Goal: Information Seeking & Learning: Find specific fact

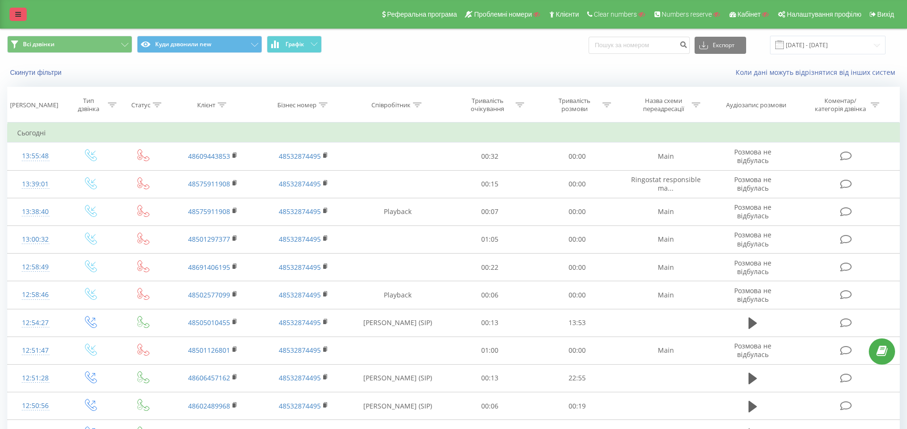
click at [25, 10] on link at bounding box center [18, 14] width 17 height 13
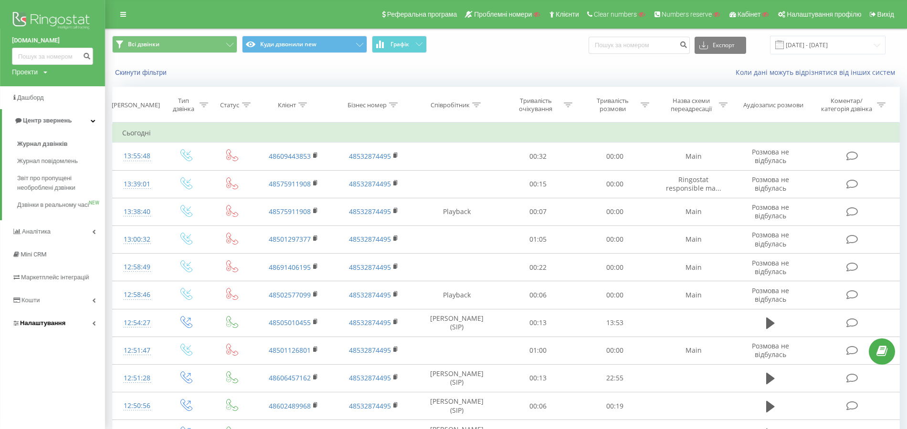
click at [50, 327] on span "Налаштування" at bounding box center [42, 323] width 45 height 7
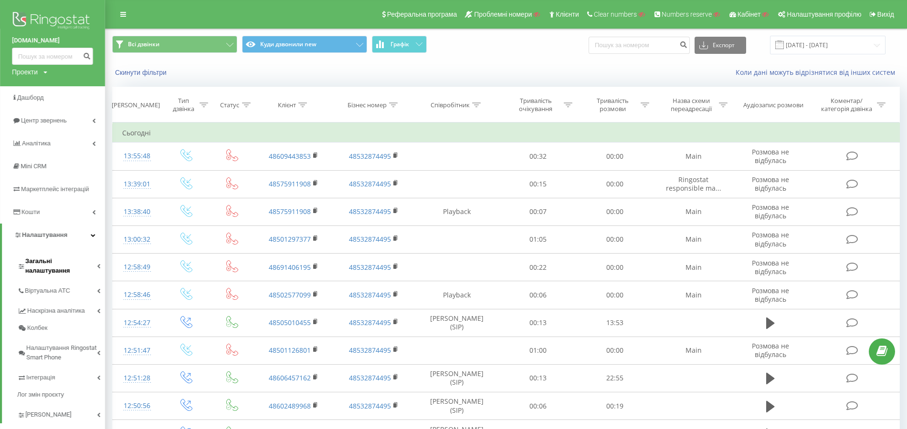
click at [75, 257] on span "Загальні налаштування" at bounding box center [61, 266] width 72 height 19
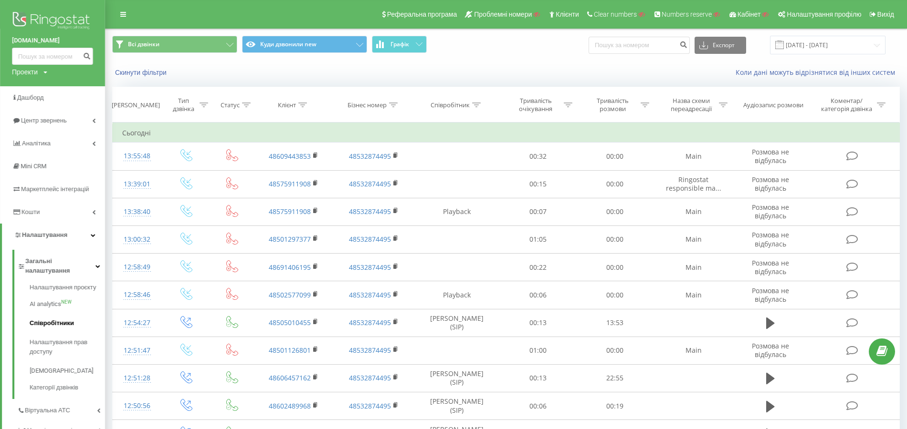
click at [59, 314] on link "Співробітники" at bounding box center [67, 323] width 75 height 19
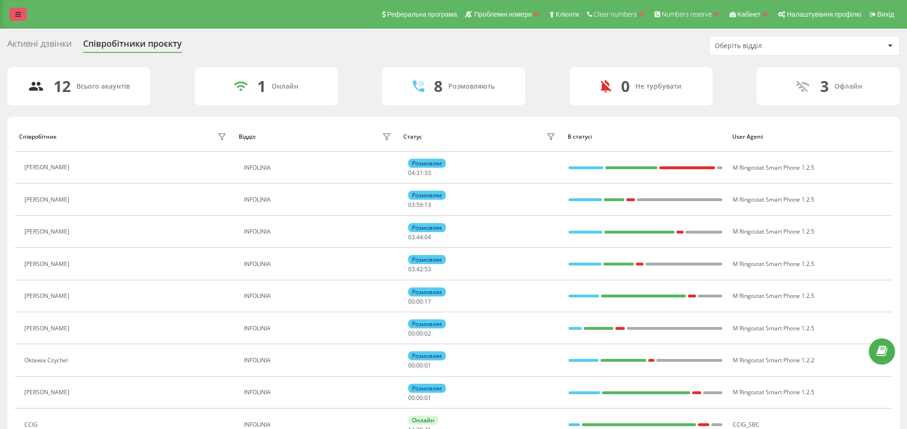
click at [17, 15] on icon at bounding box center [18, 14] width 6 height 7
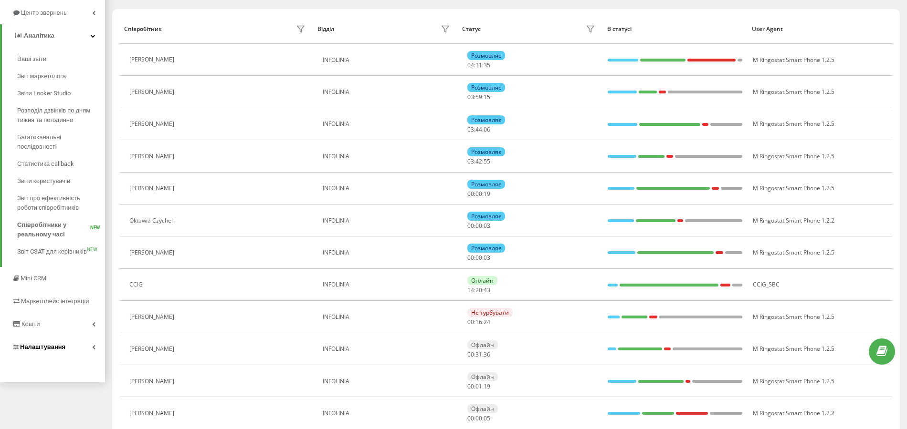
scroll to position [127, 0]
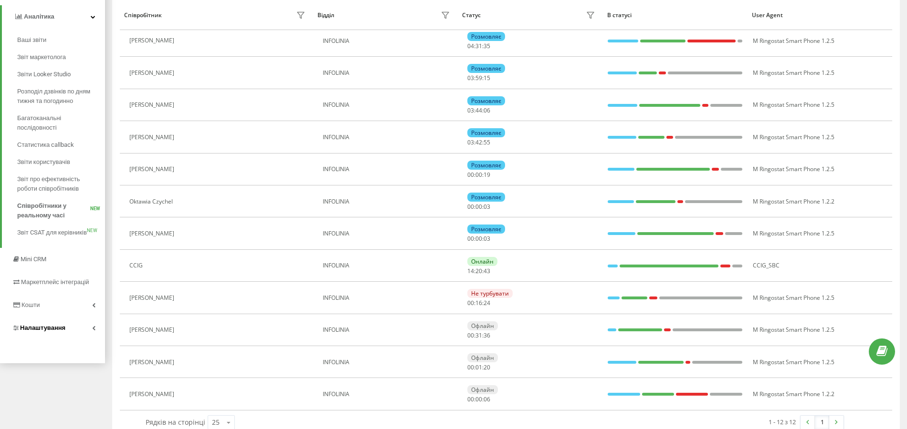
click at [52, 331] on span "Налаштування" at bounding box center [42, 327] width 45 height 7
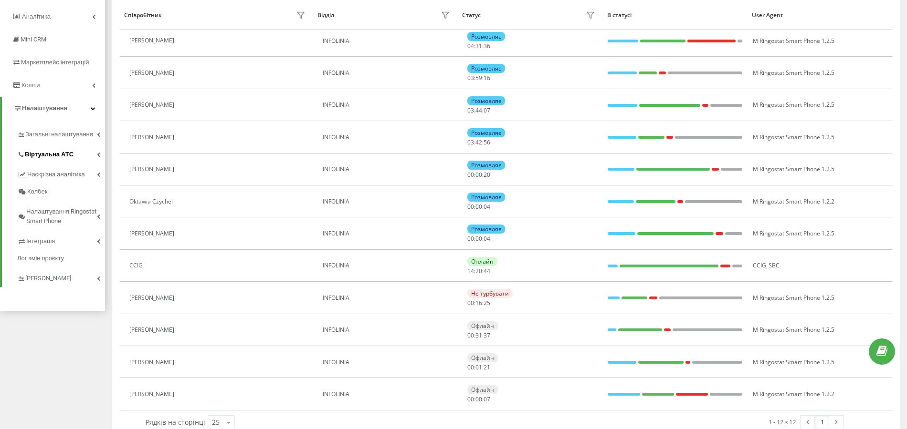
click at [58, 156] on span "Віртуальна АТС" at bounding box center [49, 155] width 49 height 10
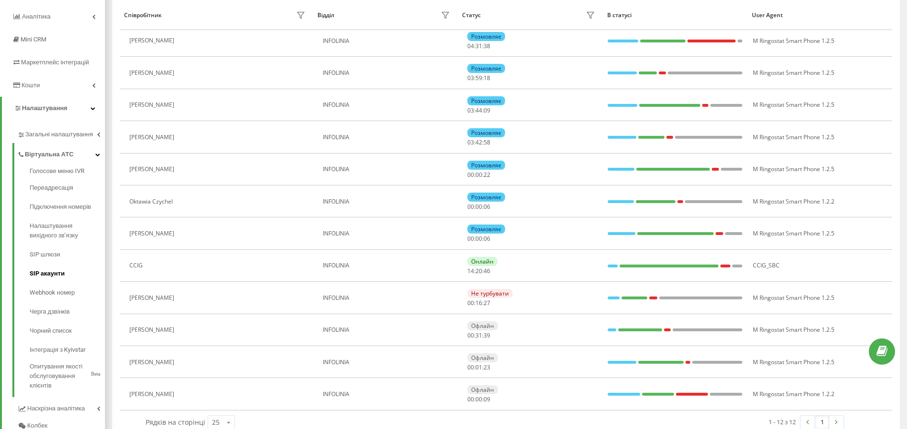
click at [57, 273] on span "SIP акаунти" at bounding box center [47, 274] width 35 height 10
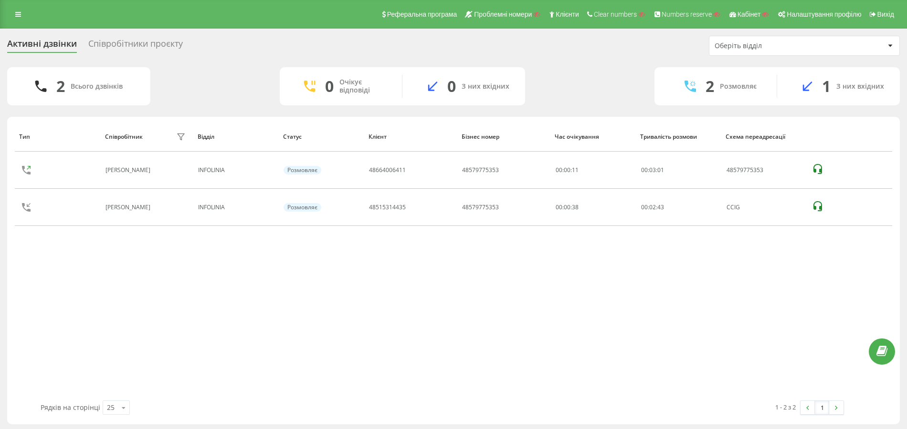
click at [146, 47] on div "Співробітники проєкту" at bounding box center [135, 46] width 94 height 15
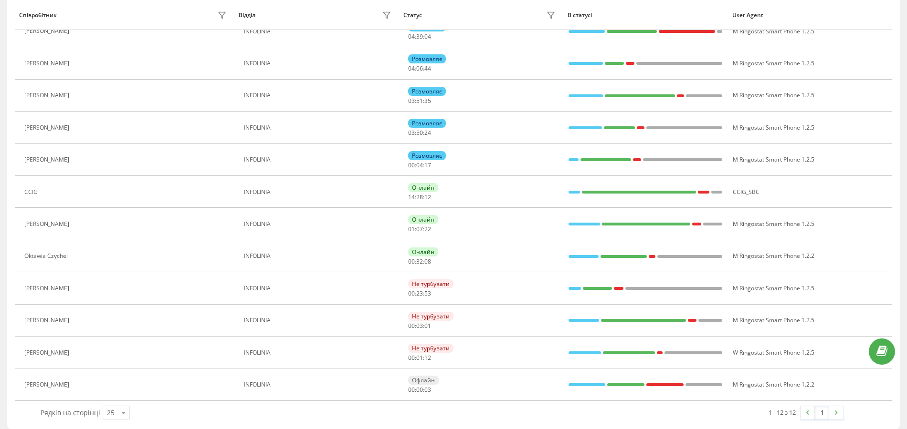
scroll to position [141, 0]
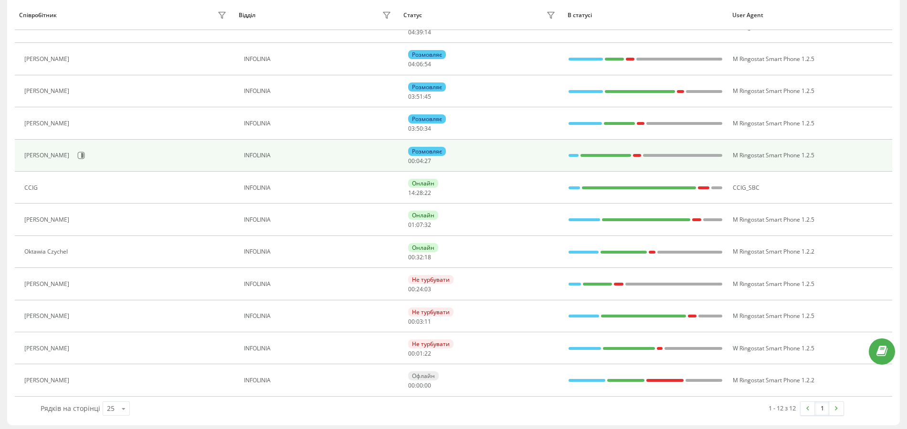
scroll to position [141, 0]
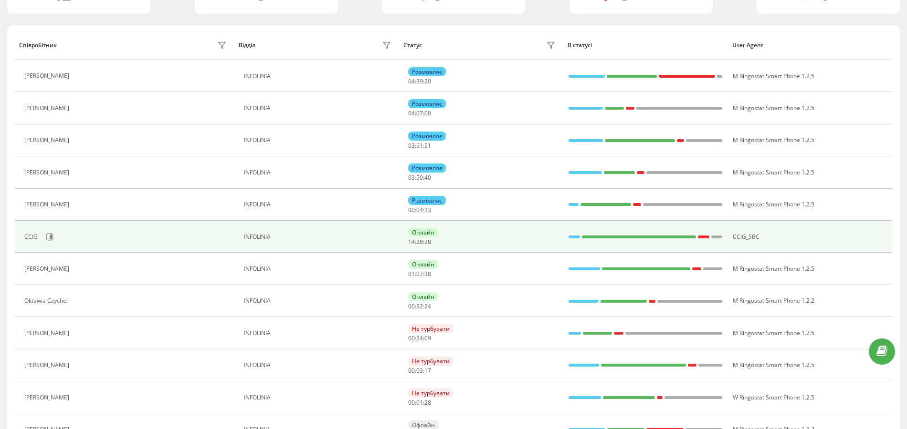
scroll to position [141, 0]
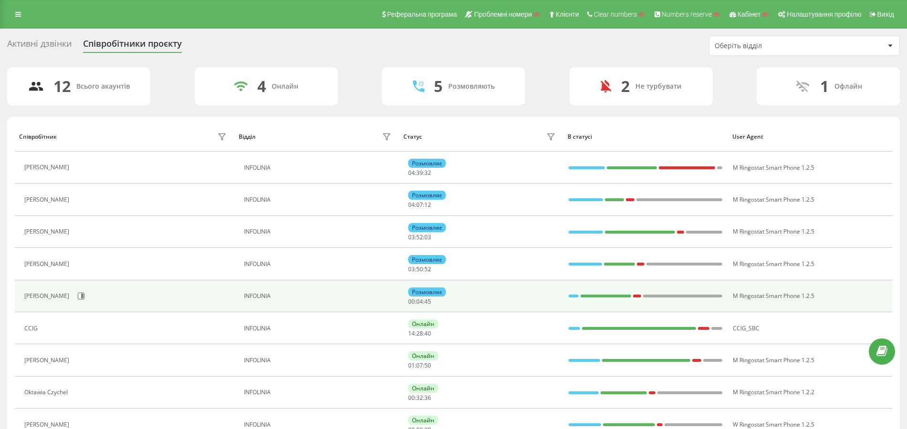
scroll to position [141, 0]
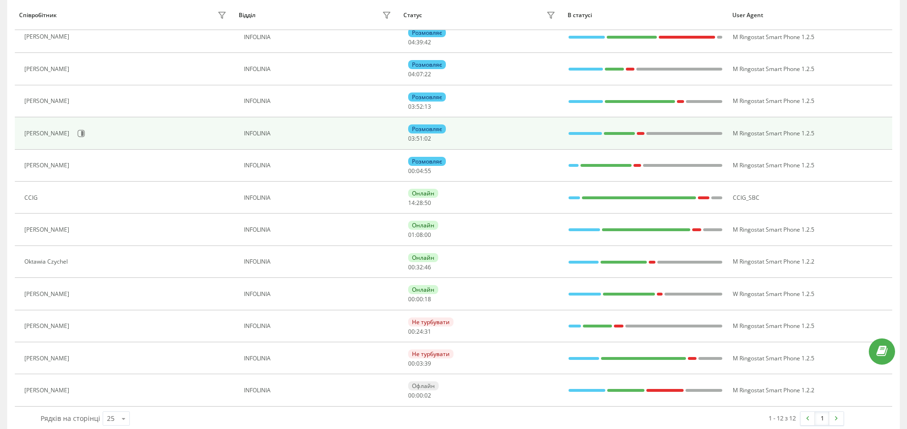
scroll to position [141, 0]
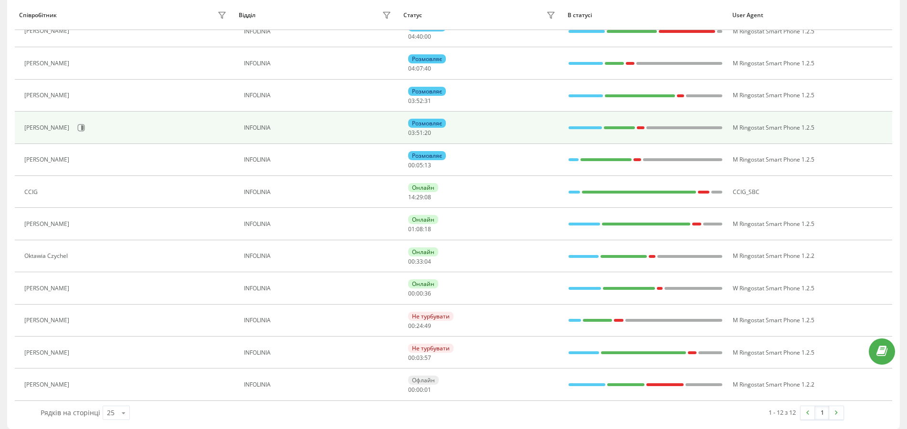
scroll to position [141, 0]
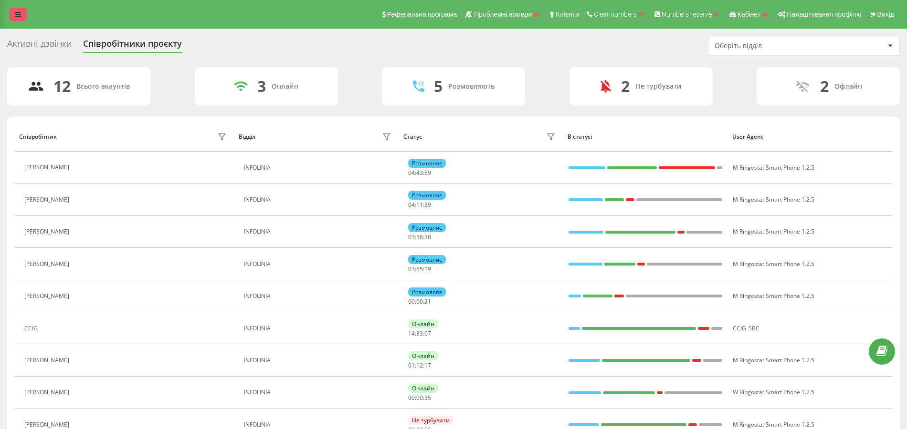
click at [13, 13] on link at bounding box center [18, 14] width 17 height 13
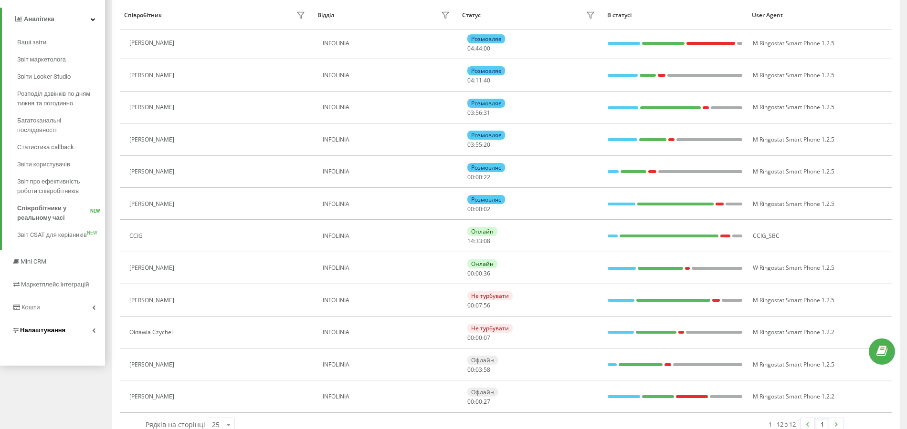
scroll to position [141, 0]
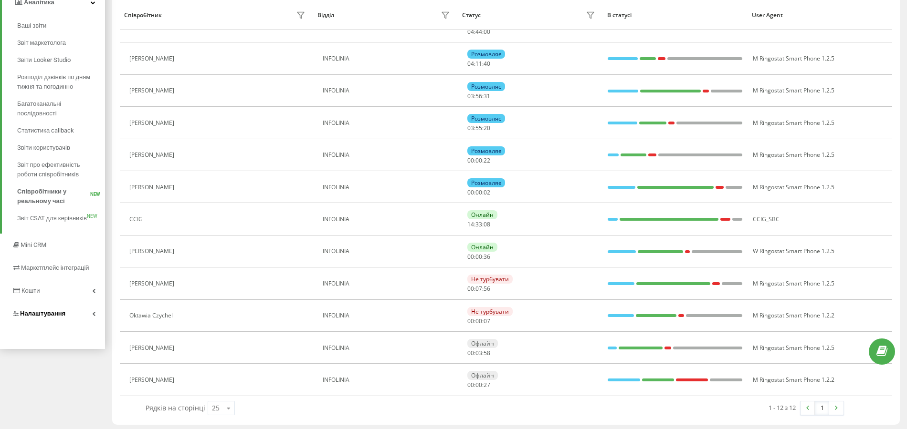
click at [49, 314] on span "Налаштування" at bounding box center [42, 313] width 45 height 7
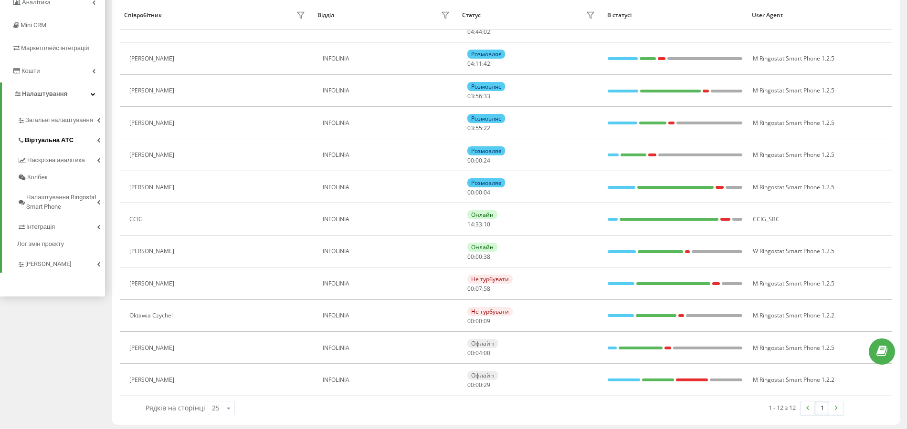
click at [64, 146] on link "Віртуальна АТС" at bounding box center [61, 139] width 88 height 20
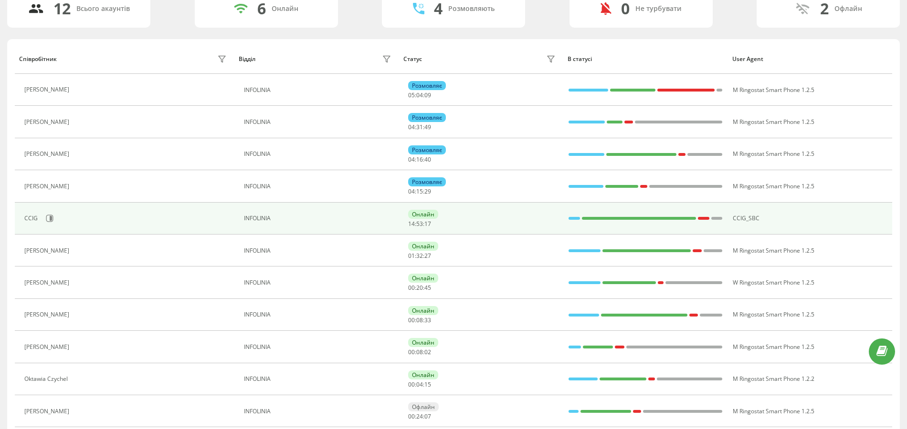
scroll to position [141, 0]
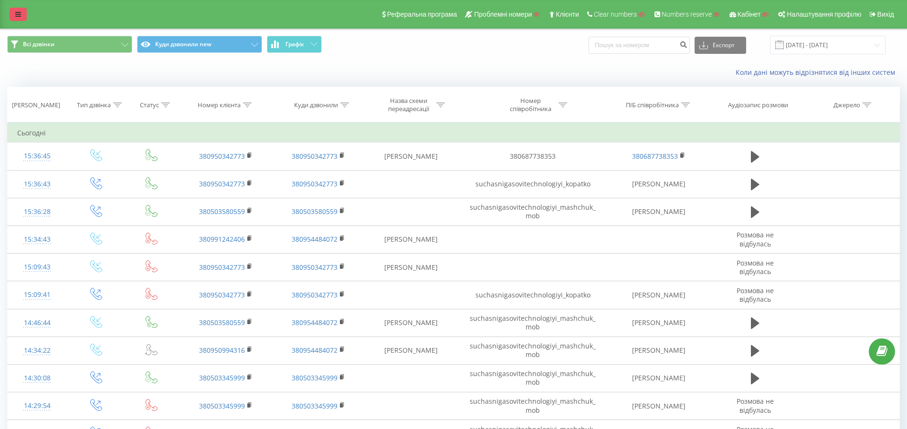
click at [17, 16] on icon at bounding box center [18, 14] width 6 height 7
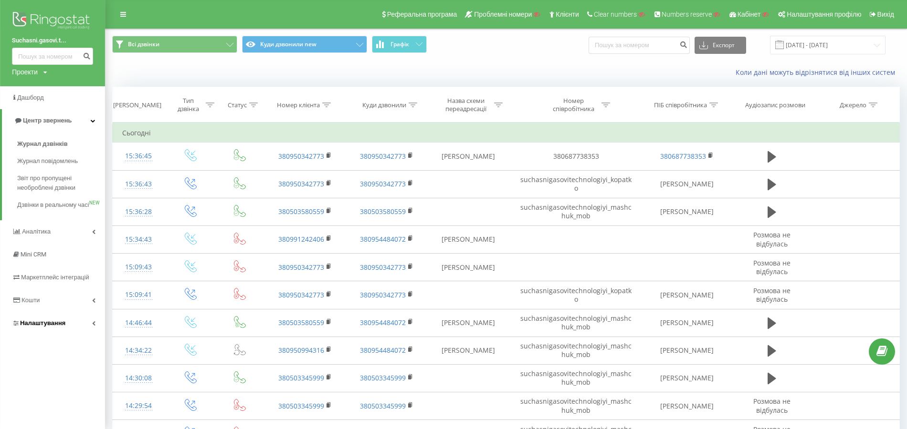
click at [54, 325] on link "Налаштування" at bounding box center [52, 323] width 105 height 23
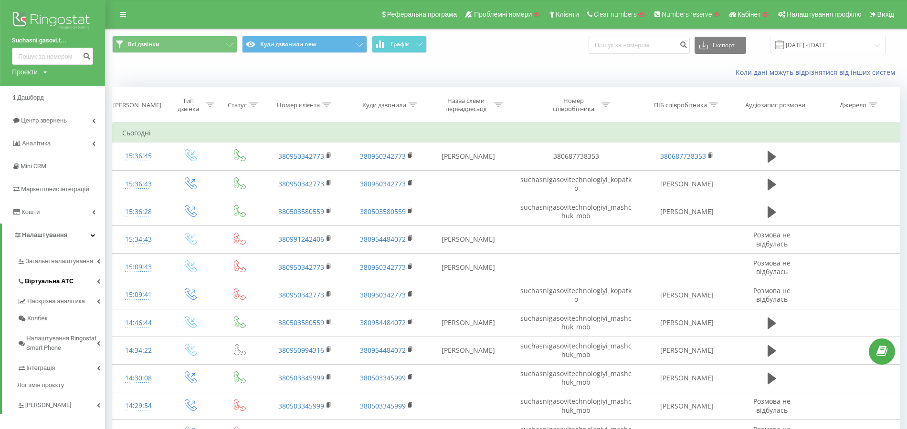
click at [65, 281] on span "Віртуальна АТС" at bounding box center [49, 282] width 49 height 10
click at [71, 329] on span "Підключення номерів" at bounding box center [63, 334] width 67 height 10
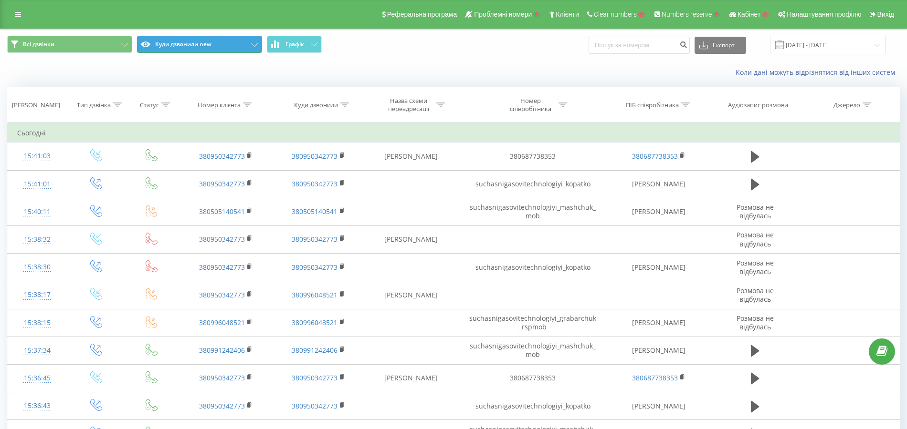
click at [218, 52] on button "Куди дзвонили new" at bounding box center [199, 44] width 125 height 17
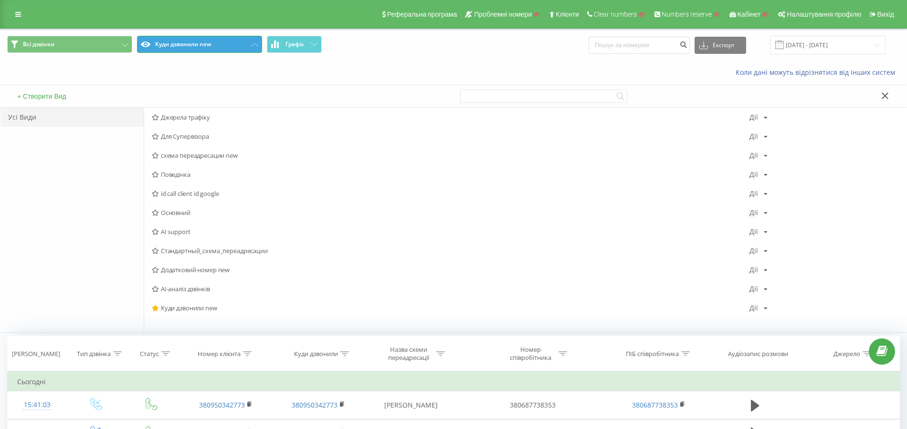
click at [217, 46] on button "Куди дзвонили new" at bounding box center [199, 44] width 125 height 17
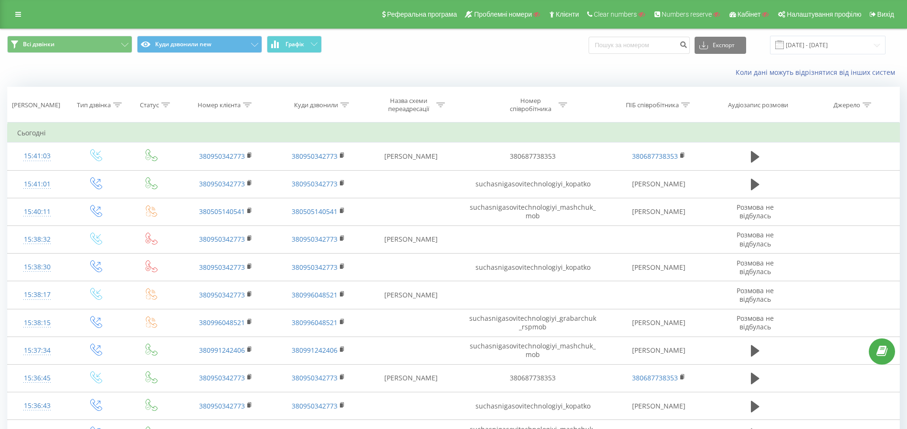
click at [207, 35] on div "Всі дзвінки Куди дзвонили new Графік Експорт .csv .xls .xlsx 19.08.2025 - 19.09…" at bounding box center [453, 45] width 906 height 32
click at [207, 42] on button "Куди дзвонили new" at bounding box center [199, 44] width 125 height 17
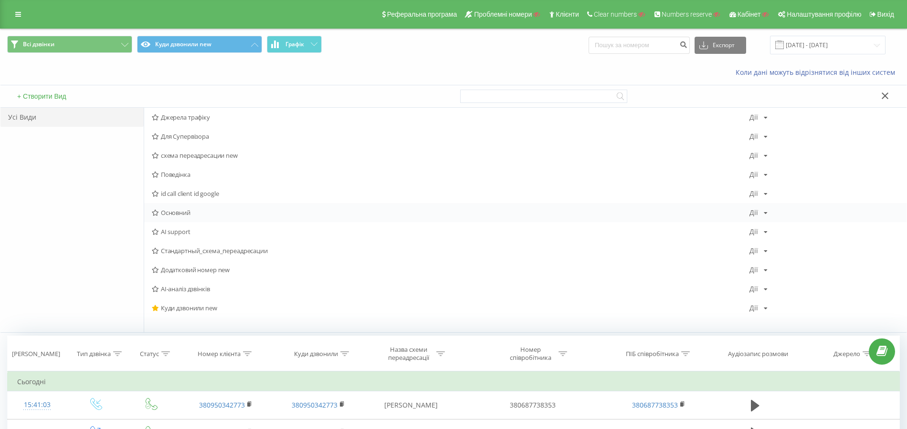
click span "Основний"
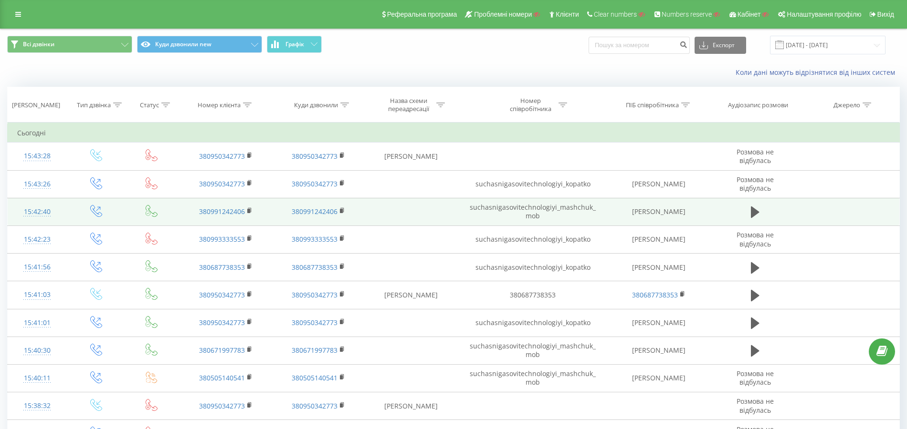
click at [41, 206] on div "15:42:40" at bounding box center [37, 212] width 40 height 19
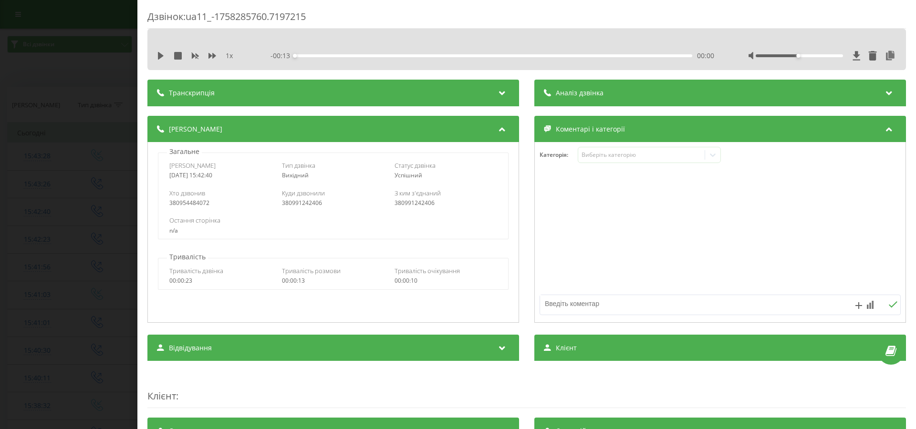
click at [107, 180] on div "Дзвінок : ua11_-1758285760.7197215 1 x - 00:13 00:00 00:00 Транскрипція Для AI-…" at bounding box center [458, 214] width 916 height 429
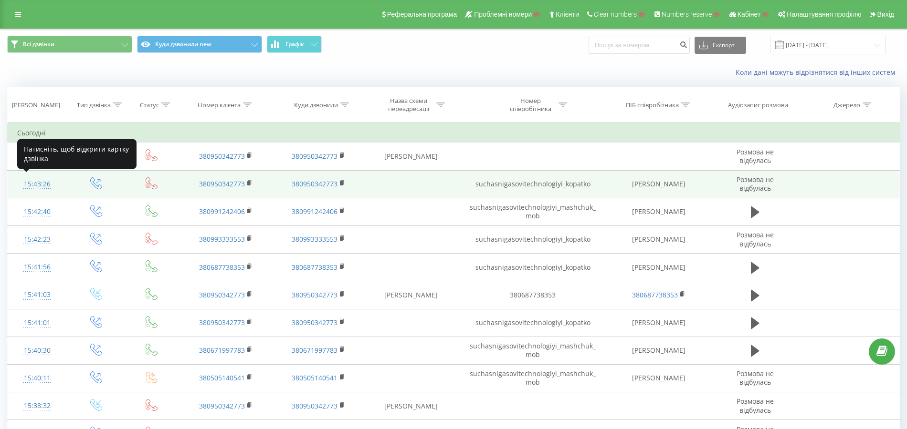
click at [43, 180] on div "15:43:26" at bounding box center [37, 184] width 40 height 19
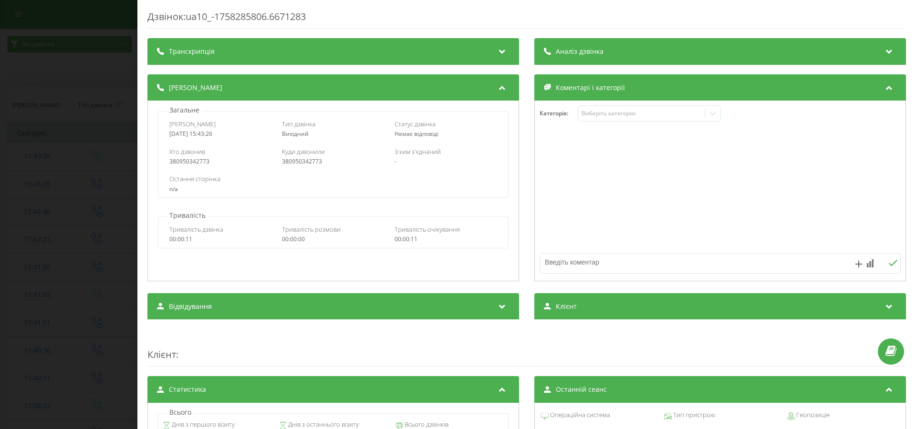
click at [95, 194] on div "Дзвінок : ua10_-1758285806.6671283 Транскрипція Для AI-аналізу майбутніх дзвінк…" at bounding box center [458, 214] width 916 height 429
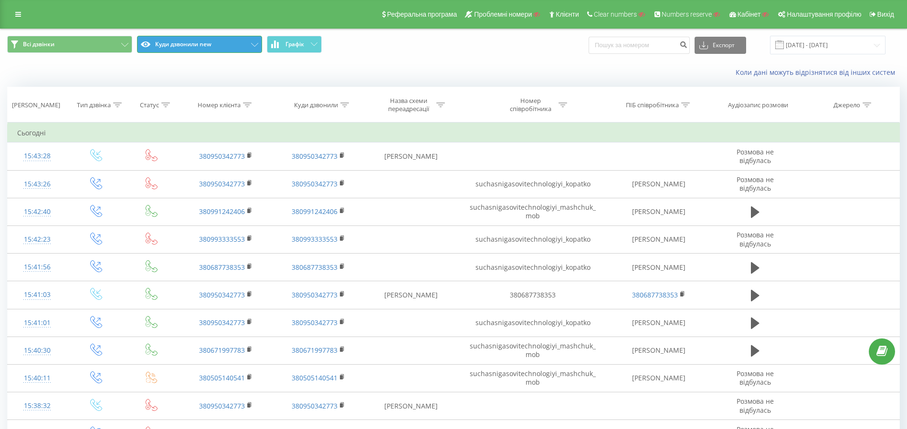
click at [195, 41] on button "Куди дзвонили new" at bounding box center [199, 44] width 125 height 17
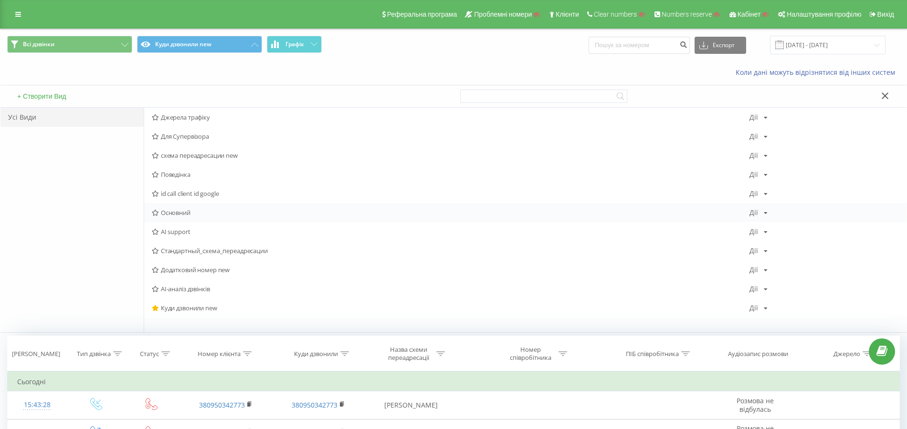
click at [179, 211] on span "Основний" at bounding box center [450, 212] width 597 height 7
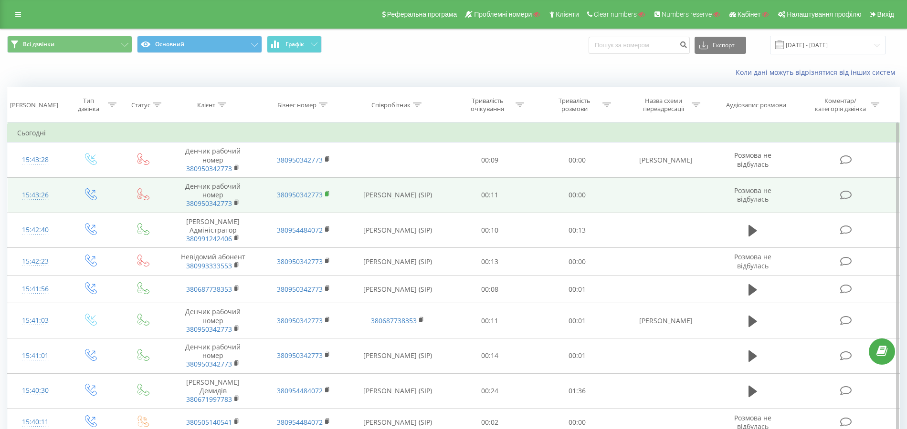
click rect
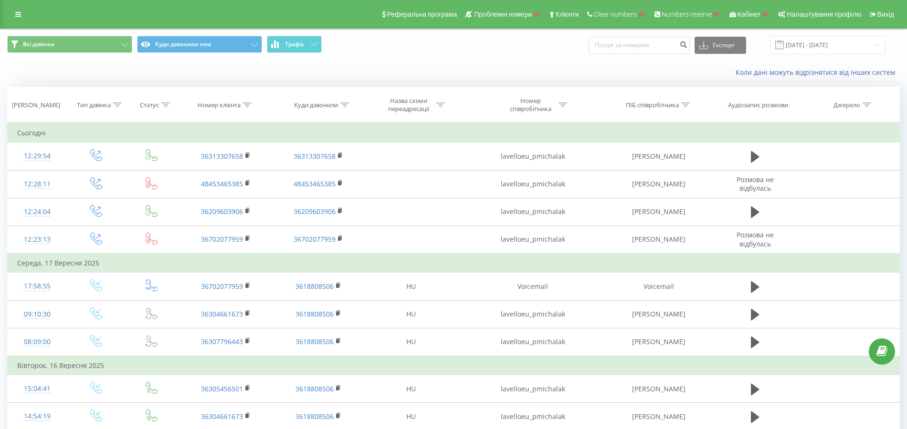
click at [247, 105] on icon at bounding box center [247, 105] width 9 height 5
click at [237, 170] on input "text" at bounding box center [226, 173] width 84 height 17
paste input "3618808506"
type input "3618808506"
click at [249, 189] on span "OK" at bounding box center [245, 192] width 27 height 15
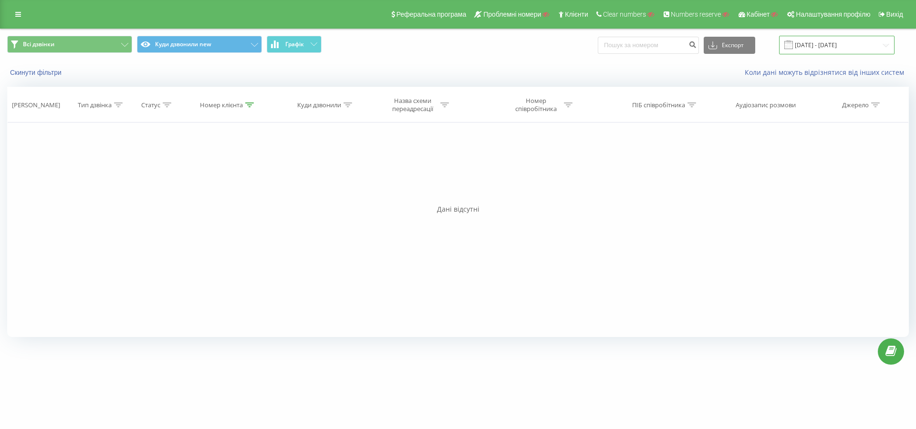
click at [879, 41] on input "[DATE] - [DATE]" at bounding box center [836, 45] width 115 height 19
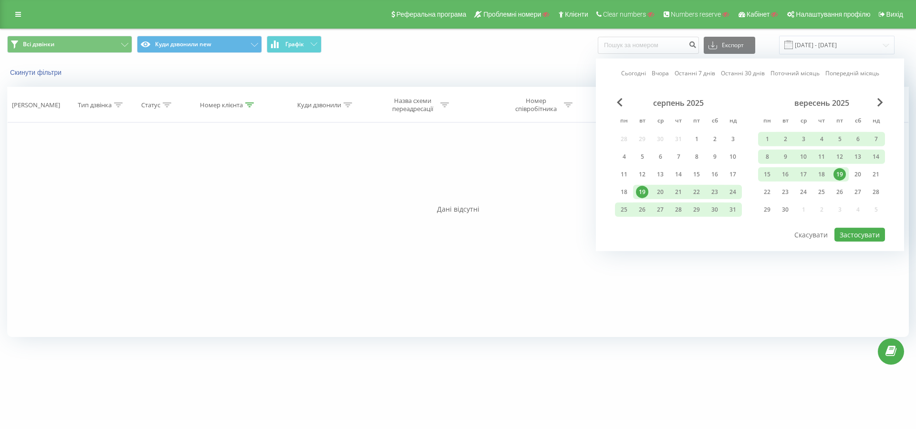
click at [702, 75] on link "Останні 7 днів" at bounding box center [695, 73] width 41 height 9
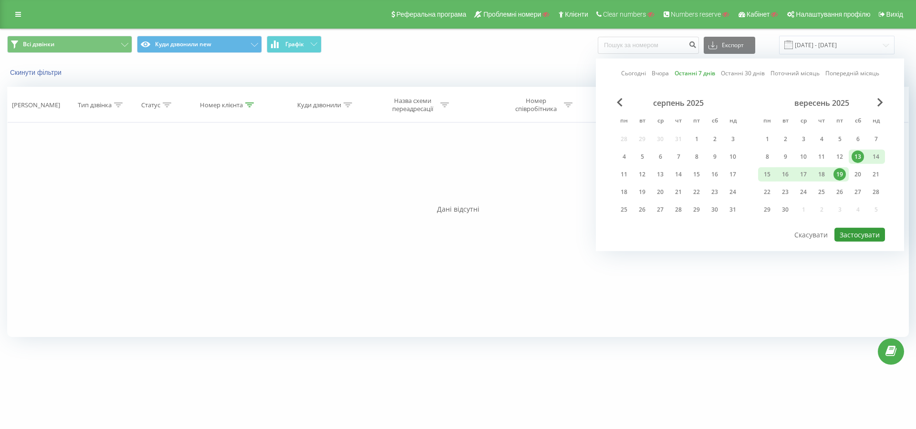
click at [852, 235] on button "Застосувати" at bounding box center [860, 235] width 51 height 14
type input "13.09.2025 - 19.09.2025"
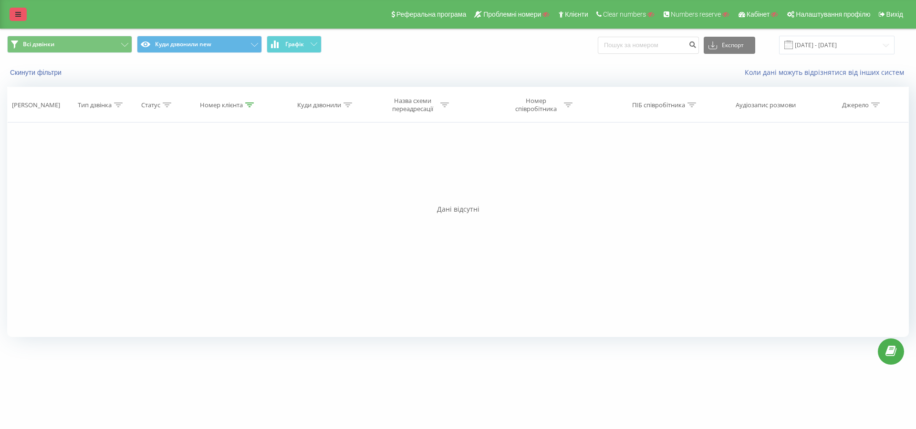
click at [20, 18] on link at bounding box center [18, 14] width 17 height 13
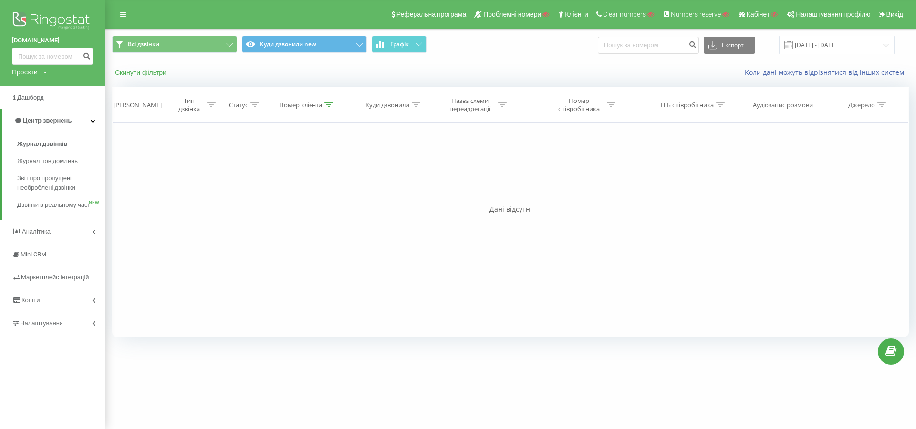
click at [134, 74] on button "Скинути фільтри" at bounding box center [141, 72] width 59 height 9
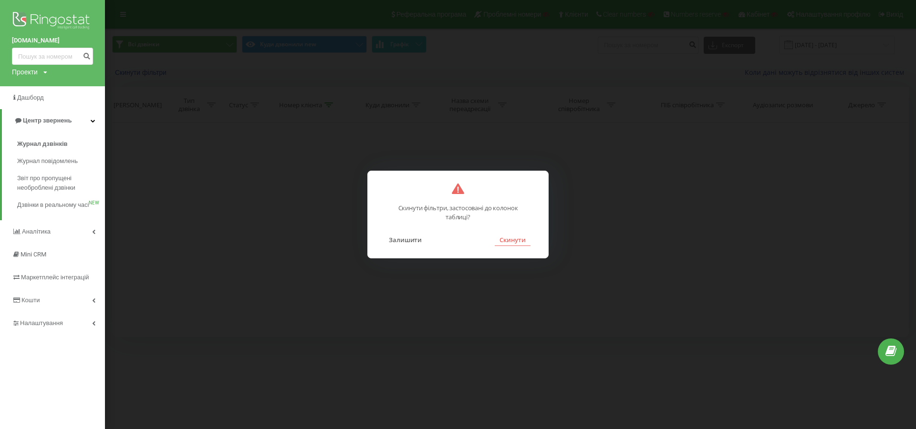
click at [513, 240] on button "Скинути" at bounding box center [513, 240] width 36 height 12
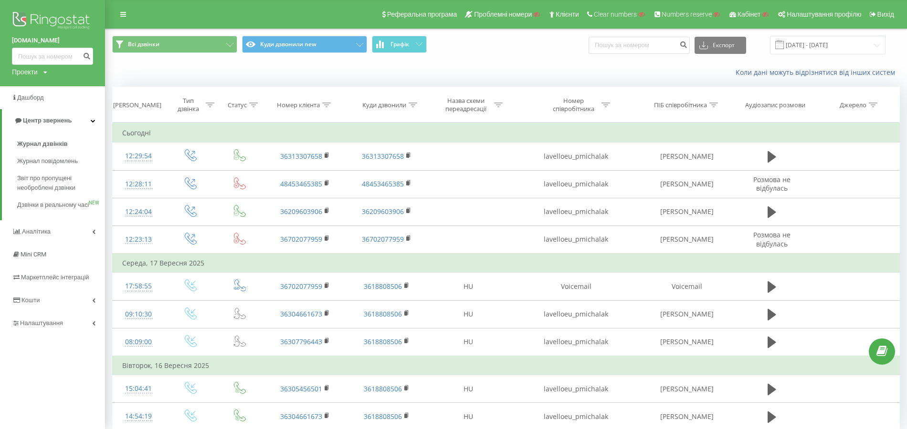
click at [323, 108] on div at bounding box center [326, 105] width 9 height 8
click at [319, 175] on input "text" at bounding box center [305, 173] width 84 height 17
paste input "3618808506"
click at [328, 190] on span "OK" at bounding box center [325, 192] width 27 height 15
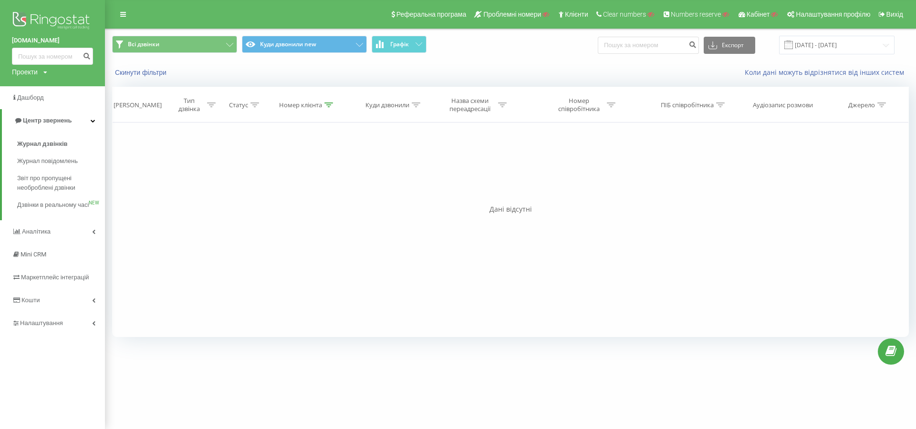
click at [329, 104] on icon at bounding box center [328, 105] width 9 height 5
click at [318, 168] on input "3618808506" at bounding box center [307, 173] width 84 height 17
paste input "313307658"
type input "36313307658"
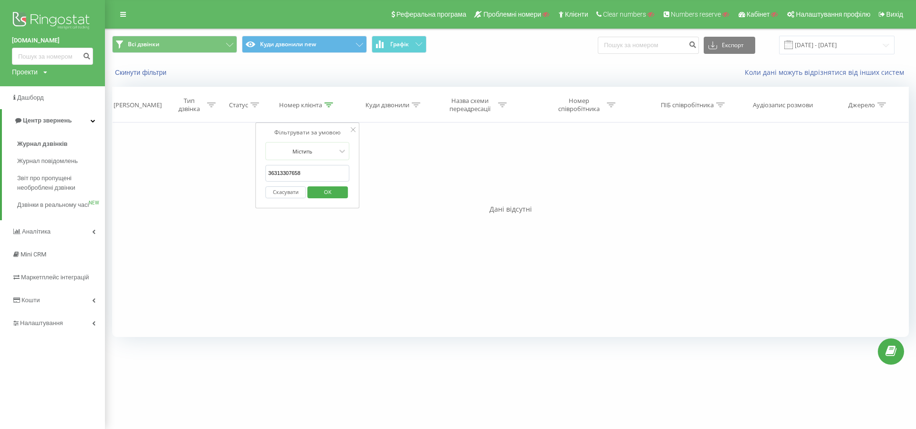
click at [328, 189] on span "OK" at bounding box center [327, 192] width 27 height 15
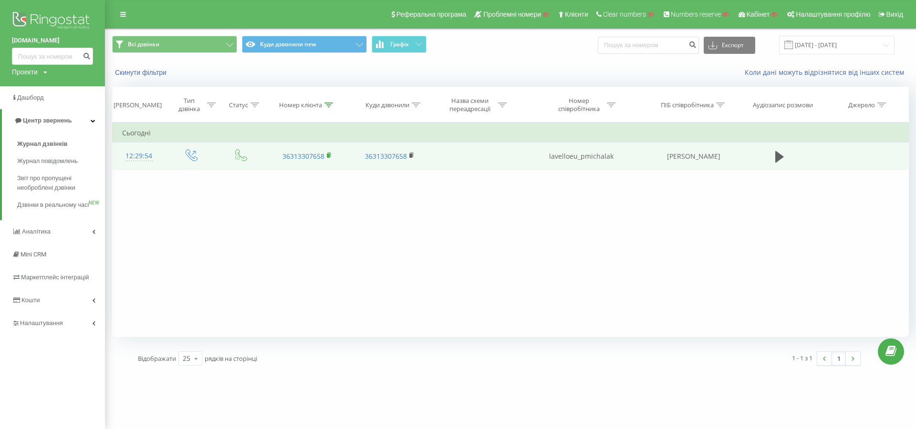
click at [328, 155] on rect at bounding box center [328, 156] width 3 height 4
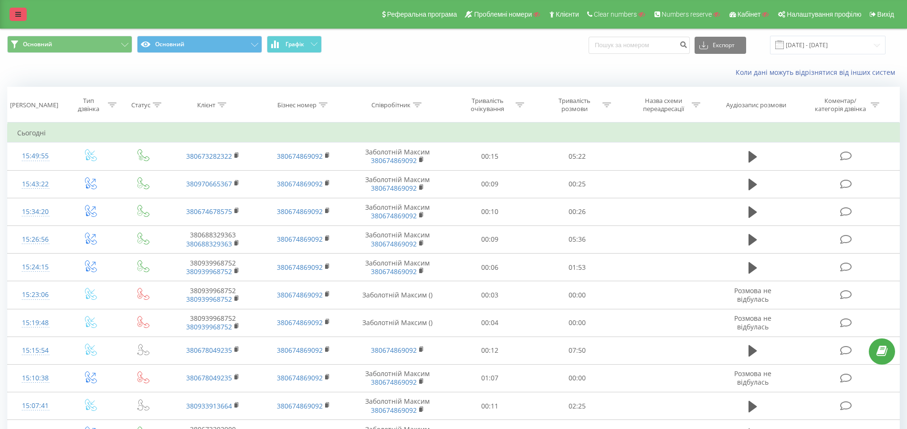
click at [10, 10] on link at bounding box center [18, 14] width 17 height 13
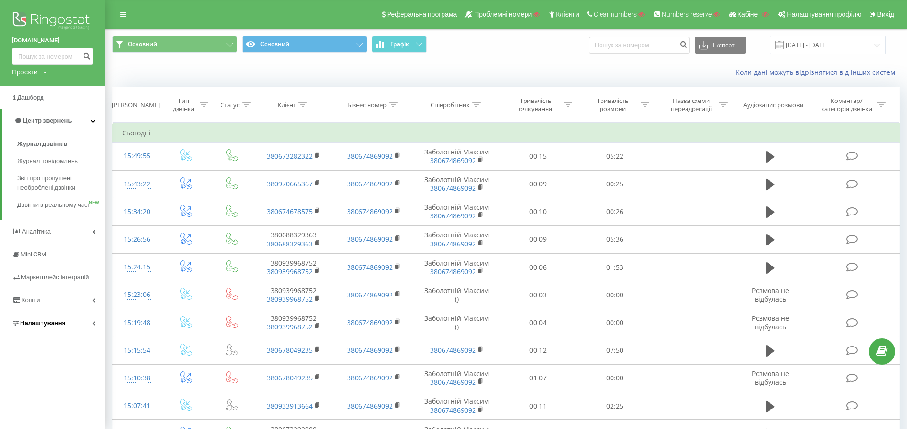
click at [52, 335] on link "Налаштування" at bounding box center [52, 323] width 105 height 23
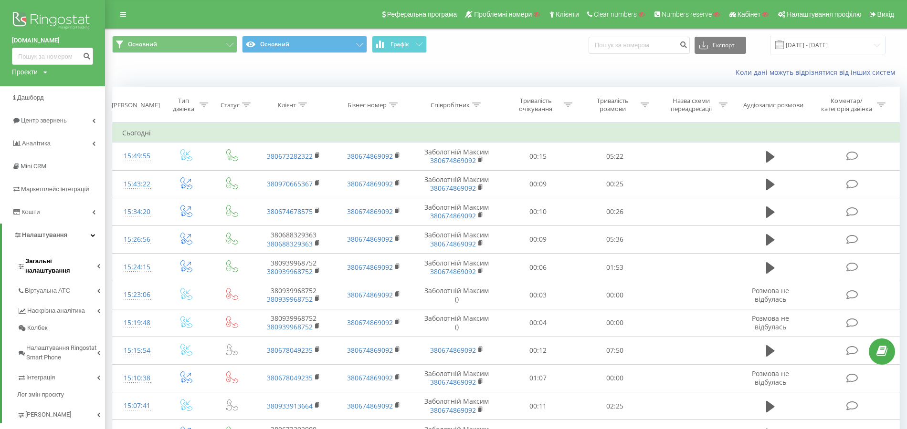
click at [66, 263] on span "Загальні налаштування" at bounding box center [61, 266] width 72 height 19
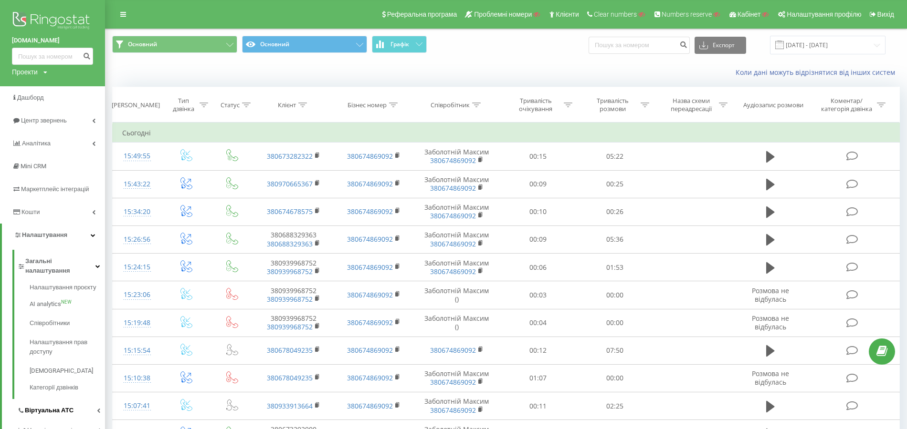
click at [66, 406] on span "Віртуальна АТС" at bounding box center [49, 411] width 49 height 10
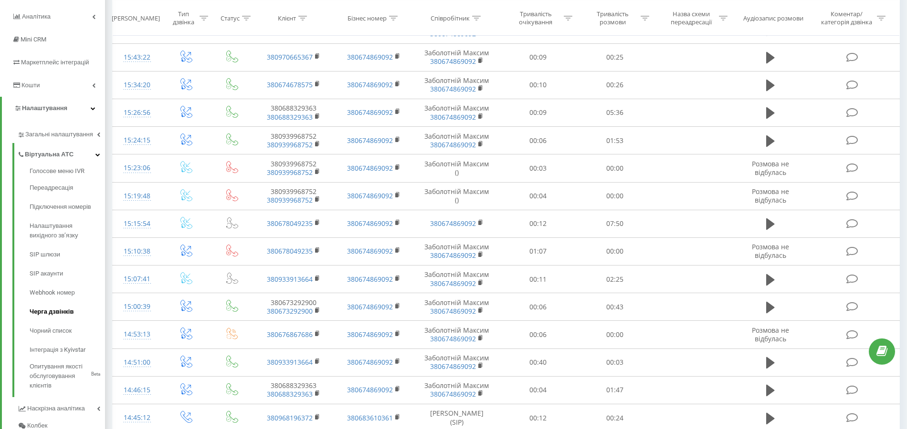
scroll to position [127, 0]
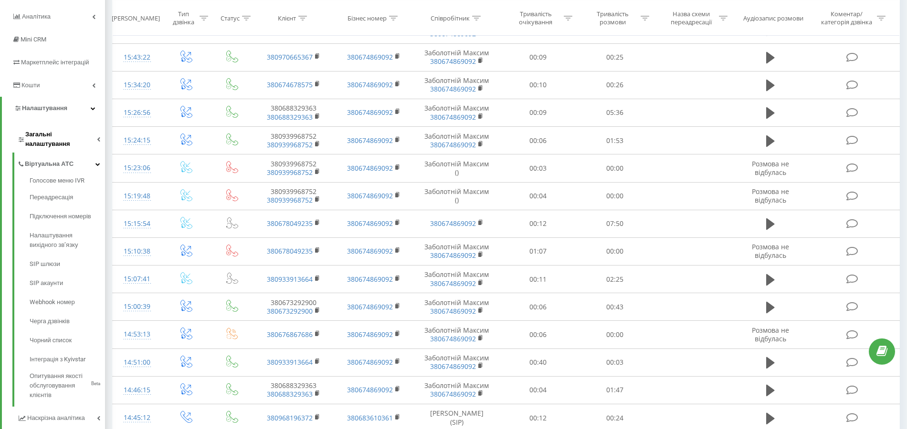
click at [68, 136] on span "Загальні налаштування" at bounding box center [61, 139] width 72 height 19
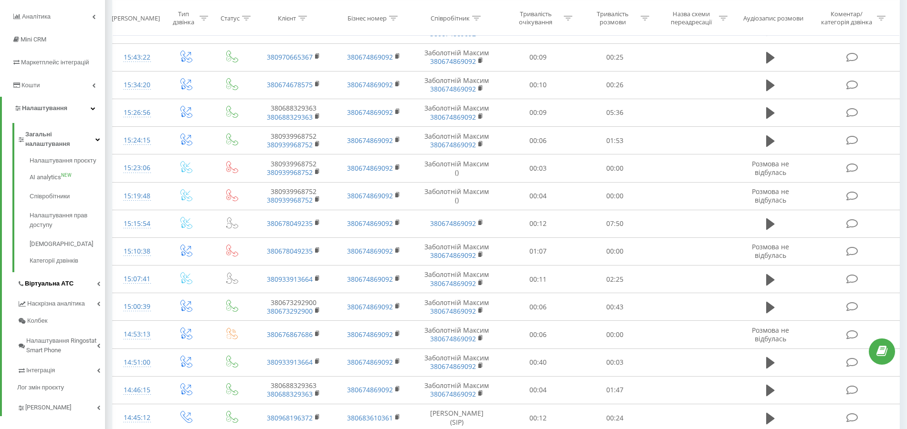
click at [60, 272] on link "Віртуальна АТС" at bounding box center [61, 282] width 88 height 20
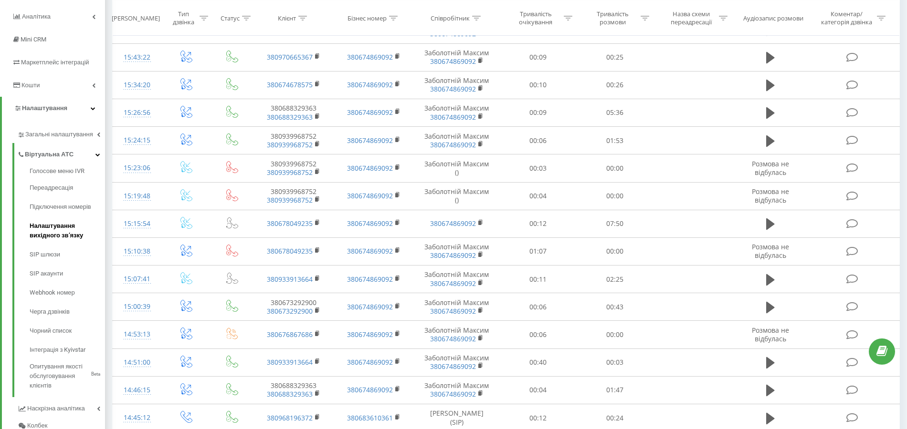
click at [68, 224] on span "Налаштування вихідного зв’язку" at bounding box center [65, 230] width 71 height 19
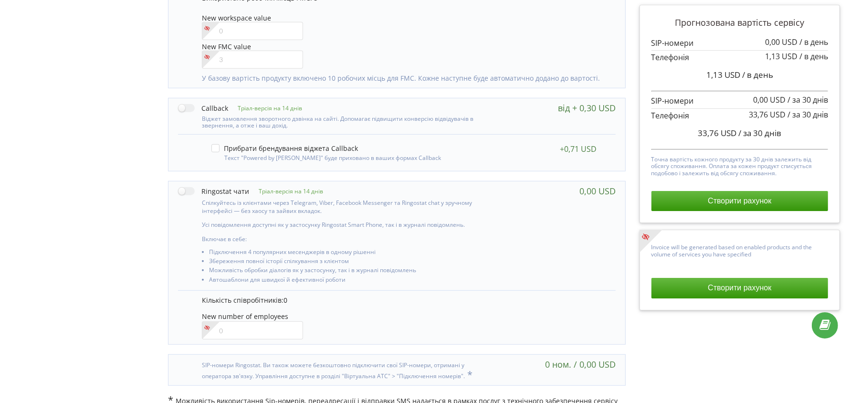
scroll to position [596, 0]
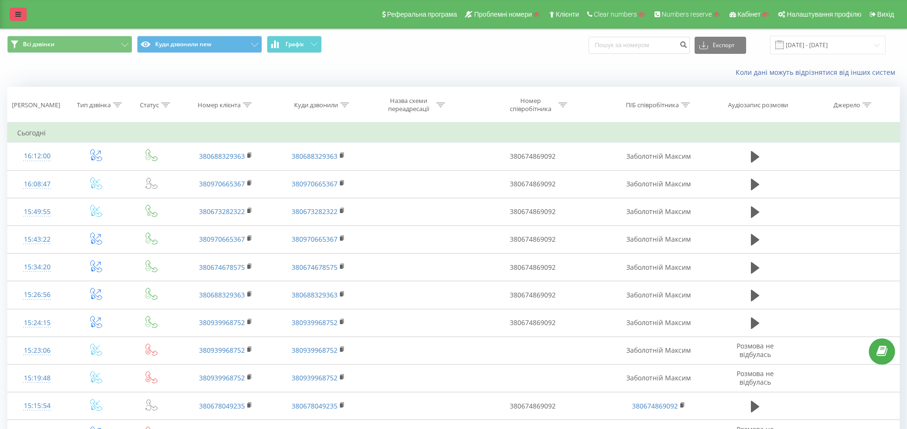
click at [21, 12] on link at bounding box center [18, 14] width 17 height 13
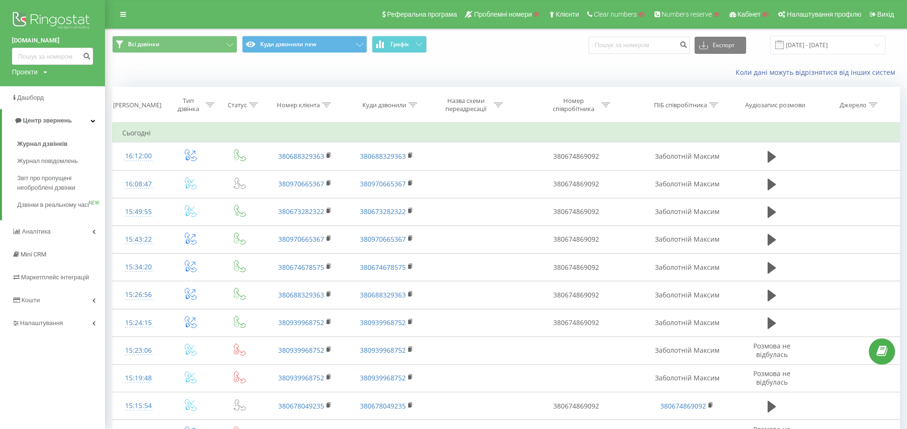
click at [34, 72] on div "Проекти" at bounding box center [25, 72] width 26 height 10
click at [44, 87] on input "text" at bounding box center [39, 87] width 48 height 14
paste input "[DOMAIN_NAME]"
type input "[DOMAIN_NAME]"
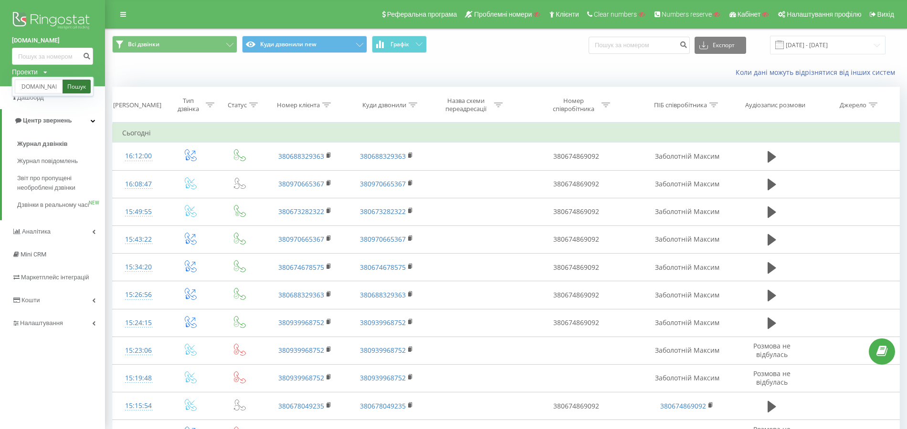
click at [71, 87] on link "Пошук" at bounding box center [77, 87] width 28 height 14
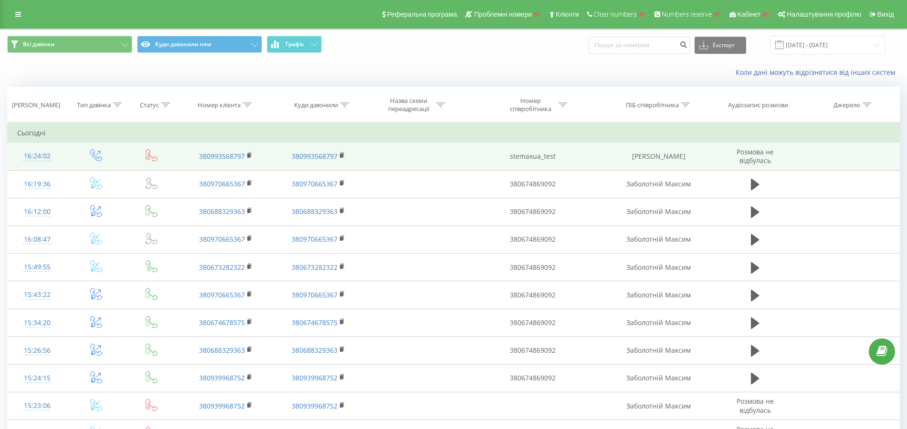
click at [35, 153] on div "16:24:02" at bounding box center [37, 156] width 40 height 19
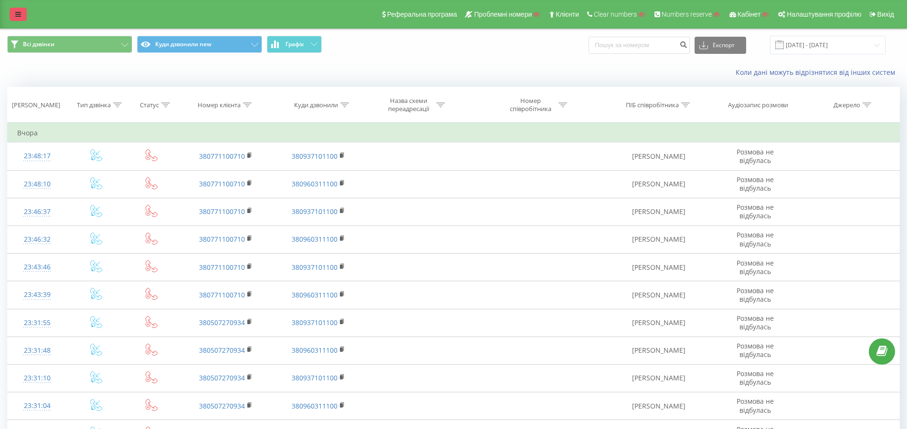
click at [13, 14] on link at bounding box center [18, 14] width 17 height 13
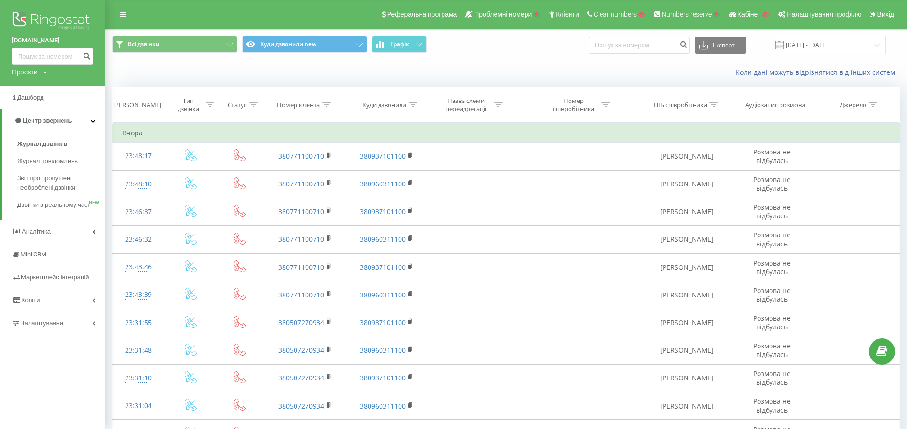
click at [813, 56] on div "Всі дзвінки Куди дзвонили new Графік Експорт .csv .xls .xlsx 19.08.2025 - 19.09…" at bounding box center [505, 45] width 801 height 32
click at [803, 45] on input "[DATE] - [DATE]" at bounding box center [827, 45] width 115 height 19
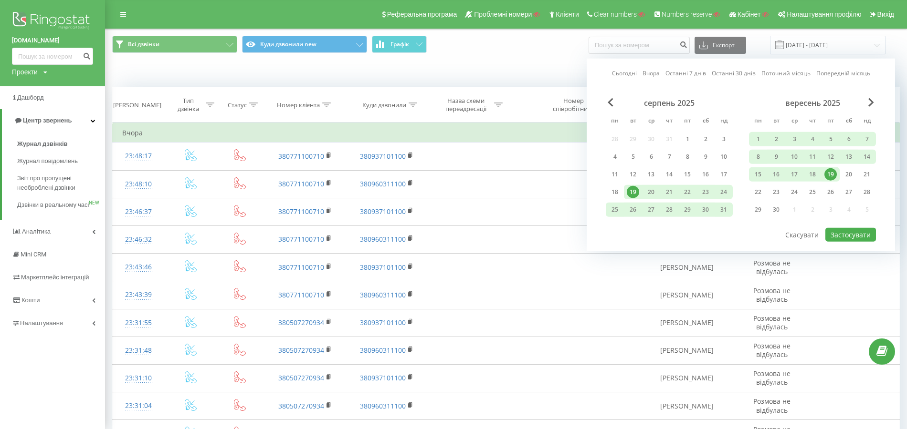
click at [623, 72] on link "Сьогодні" at bounding box center [624, 73] width 25 height 9
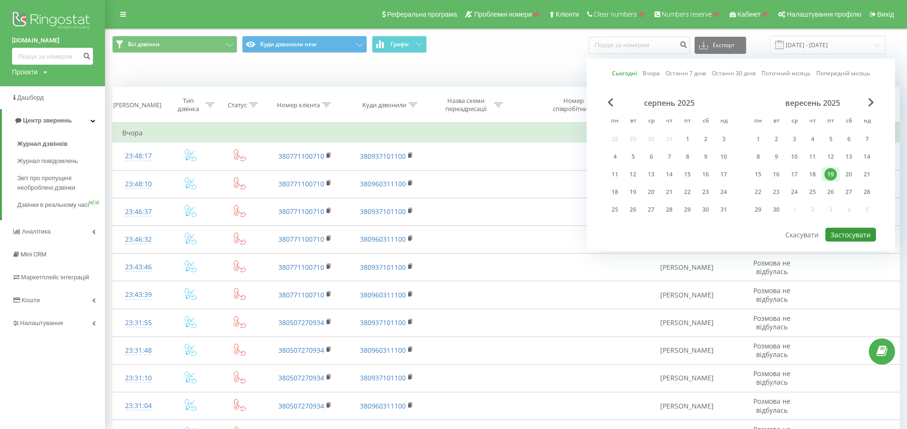
click at [861, 228] on button "Застосувати" at bounding box center [850, 235] width 51 height 14
type input "[DATE] - [DATE]"
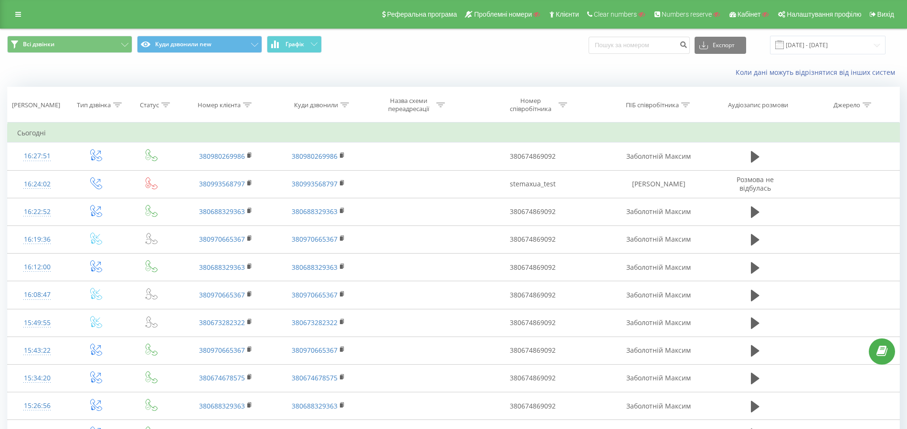
click at [117, 103] on icon at bounding box center [117, 105] width 9 height 5
click at [107, 175] on div "Введіть значення" at bounding box center [91, 174] width 68 height 8
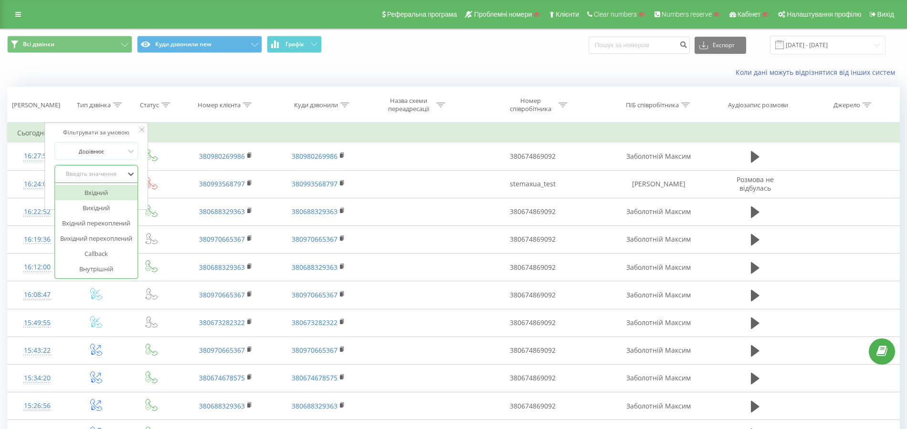
click at [105, 203] on div "Вихідний" at bounding box center [96, 207] width 83 height 15
click at [112, 189] on span "OK" at bounding box center [116, 193] width 27 height 15
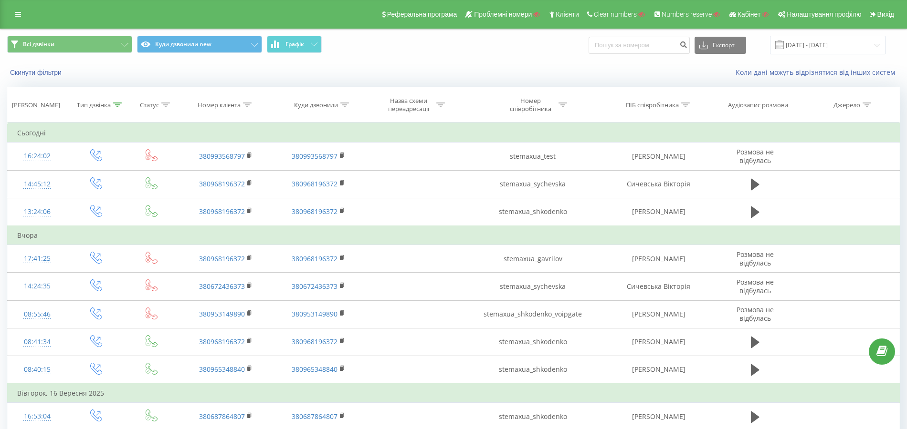
drag, startPoint x: 15, startPoint y: 14, endPoint x: 15, endPoint y: 24, distance: 9.5
click at [15, 14] on icon at bounding box center [18, 14] width 6 height 7
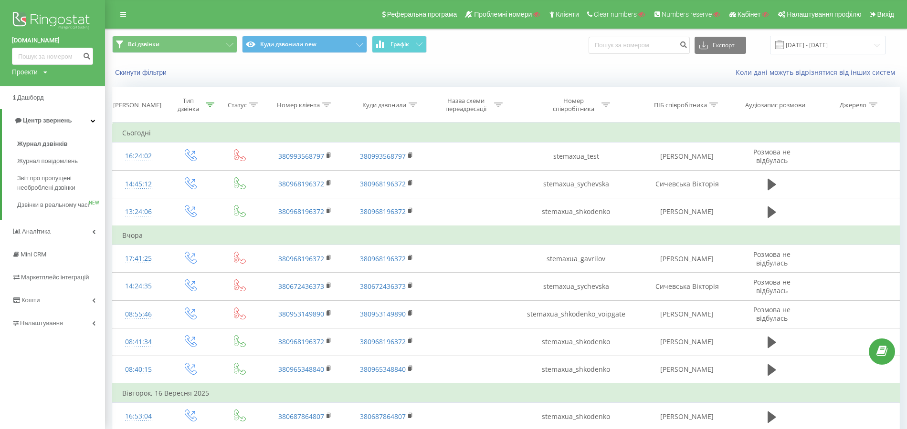
click at [21, 74] on div "Проекти" at bounding box center [25, 72] width 26 height 10
click at [27, 89] on input "text" at bounding box center [39, 87] width 48 height 14
paste input "shaqyr"
type input "shaqyr"
click at [69, 85] on link "Пошук" at bounding box center [77, 87] width 28 height 14
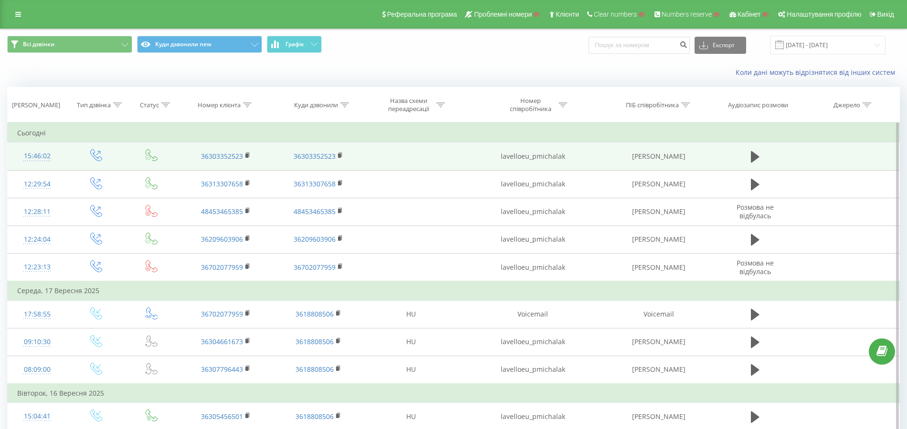
click at [534, 156] on td "lavelloeu_pmichalak" at bounding box center [533, 157] width 148 height 28
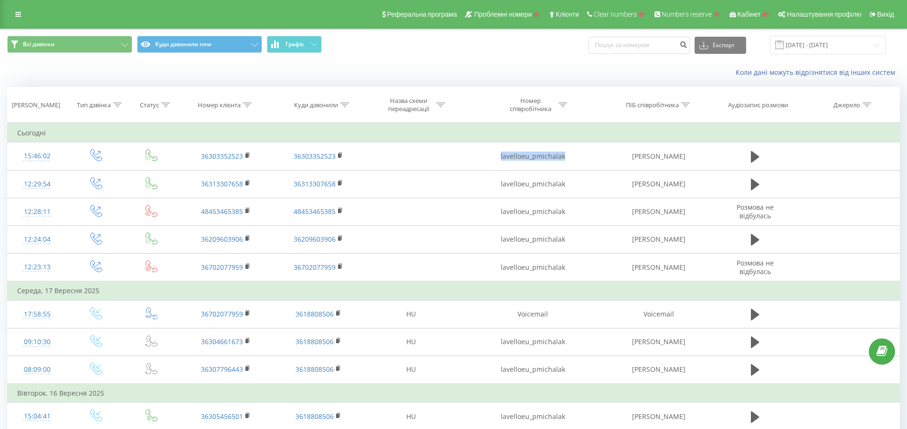
copy td "lavelloeu_pmichalak"
click at [18, 15] on icon at bounding box center [18, 14] width 6 height 7
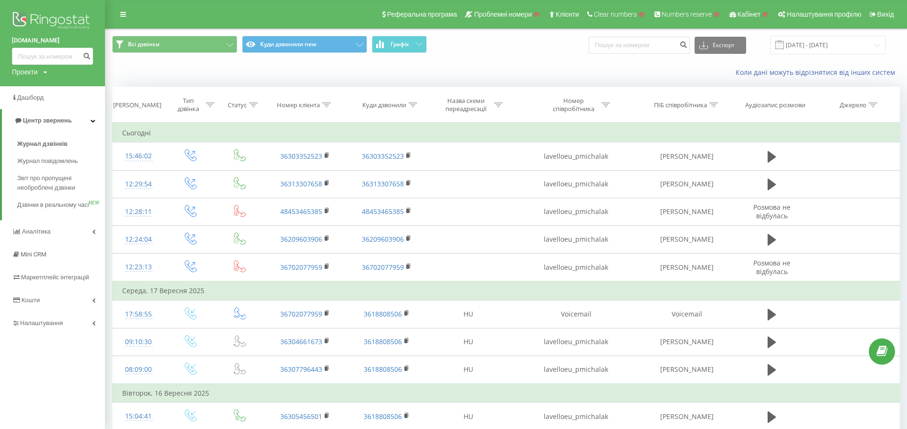
click at [23, 72] on div "Проекти" at bounding box center [25, 72] width 26 height 10
click at [31, 84] on input "text" at bounding box center [39, 87] width 48 height 14
paste input "shaqyr"
type input "shaqyr"
click at [69, 85] on link "Пошук" at bounding box center [77, 87] width 28 height 14
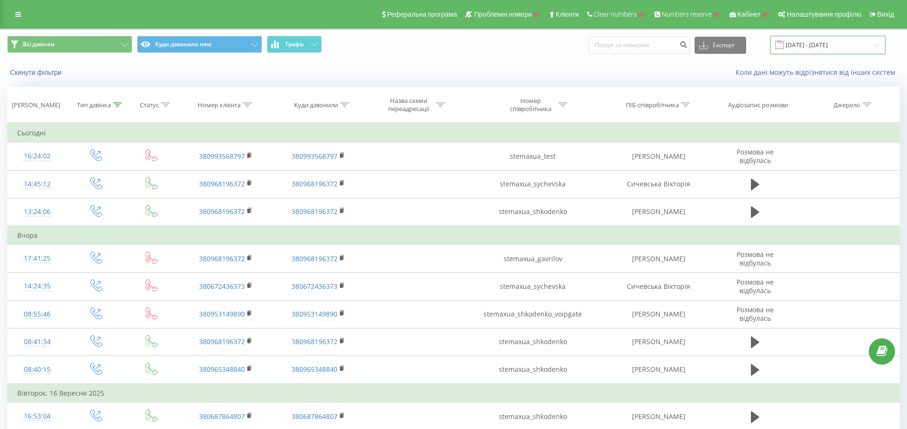
click at [828, 47] on input "[DATE] - [DATE]" at bounding box center [827, 45] width 115 height 19
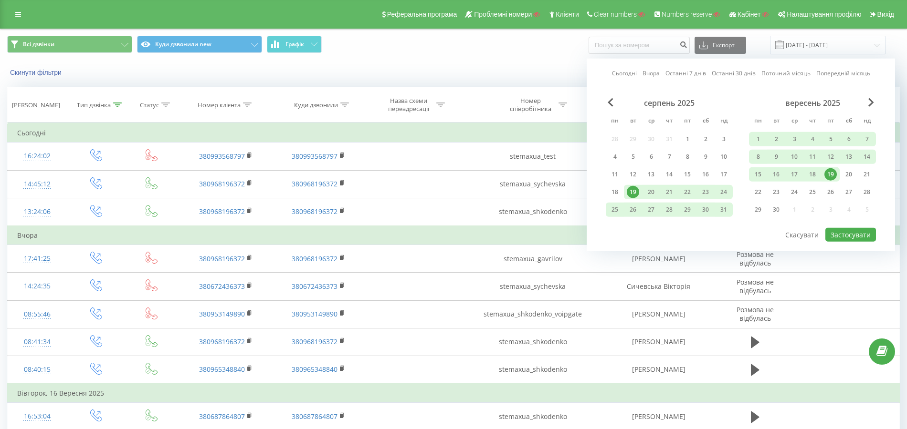
click at [630, 72] on link "Сьогодні" at bounding box center [624, 73] width 25 height 9
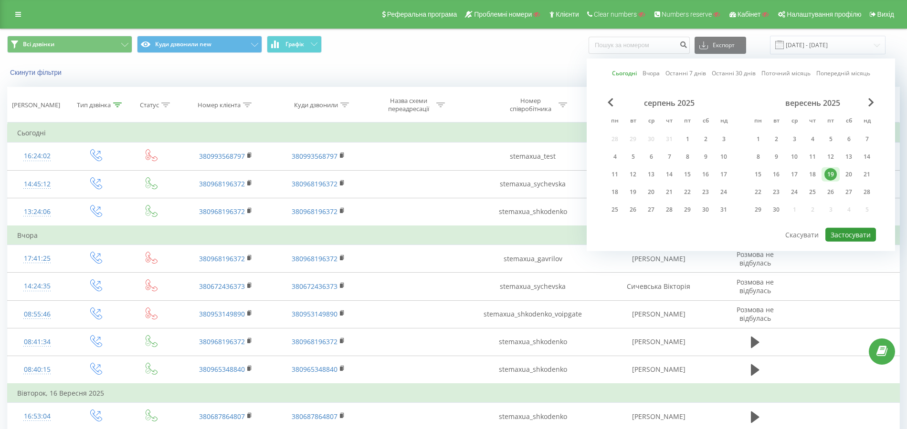
click at [833, 229] on button "Застосувати" at bounding box center [850, 235] width 51 height 14
type input "19.09.2025 - 19.09.2025"
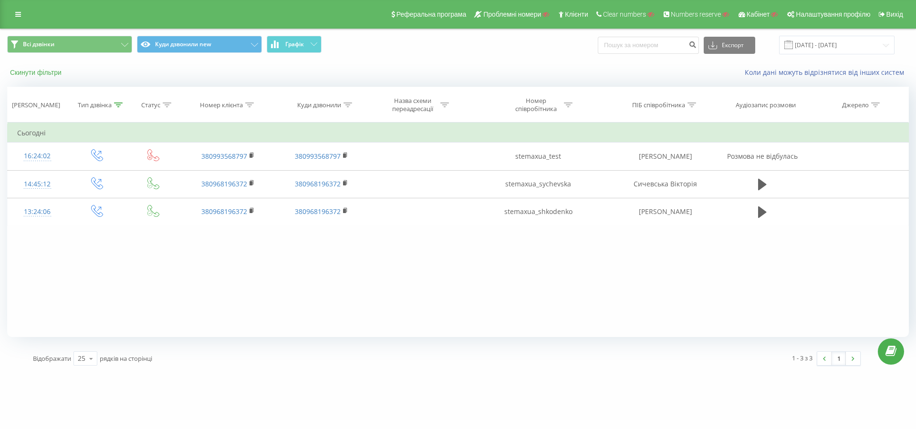
click at [32, 70] on button "Скинути фільтри" at bounding box center [36, 72] width 59 height 9
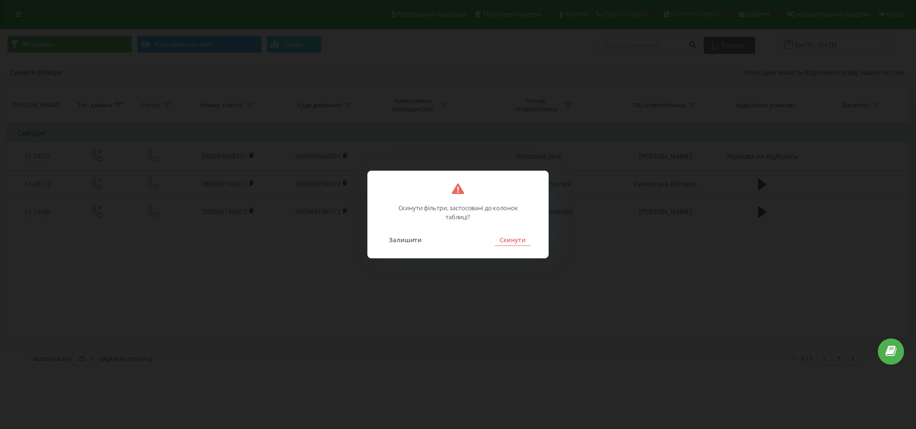
click at [523, 239] on button "Скинути" at bounding box center [513, 240] width 36 height 12
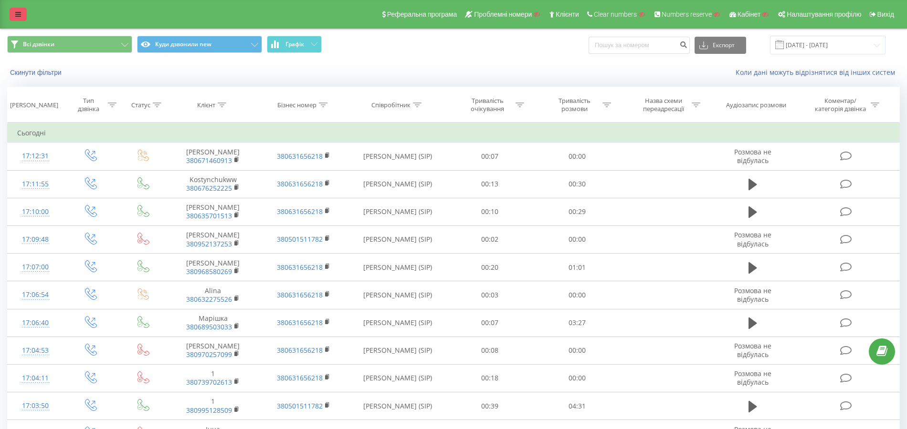
click at [20, 16] on icon at bounding box center [18, 14] width 6 height 7
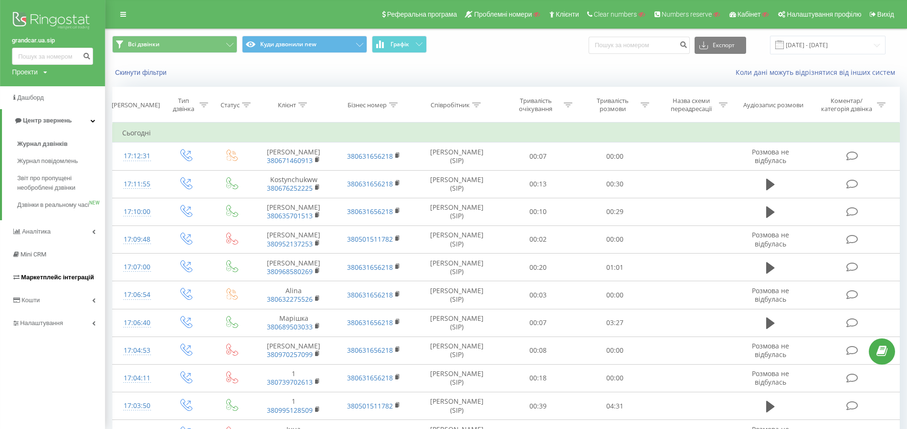
click at [59, 281] on span "Маркетплейс інтеграцій" at bounding box center [57, 277] width 73 height 7
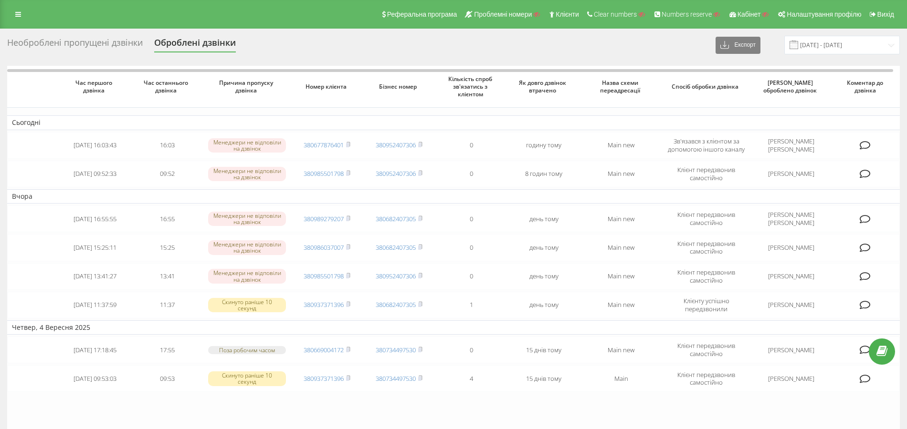
click at [102, 44] on div "Необроблені пропущені дзвінки" at bounding box center [75, 45] width 136 height 15
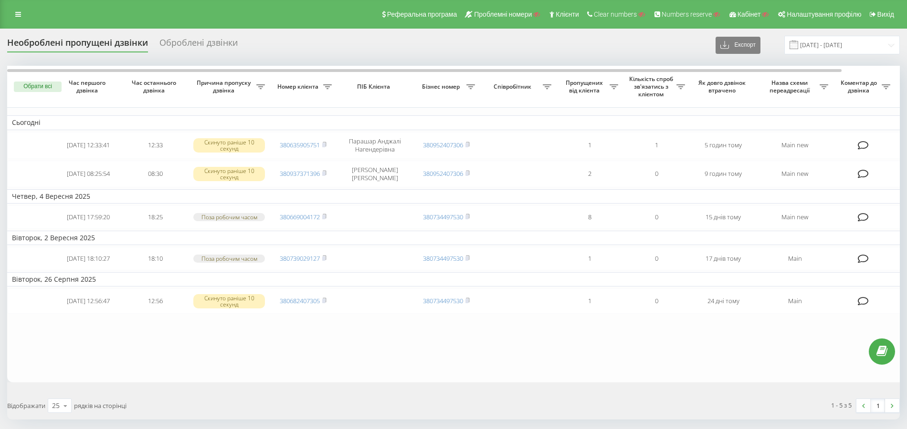
click at [217, 41] on div "Оброблені дзвінки" at bounding box center [198, 45] width 78 height 15
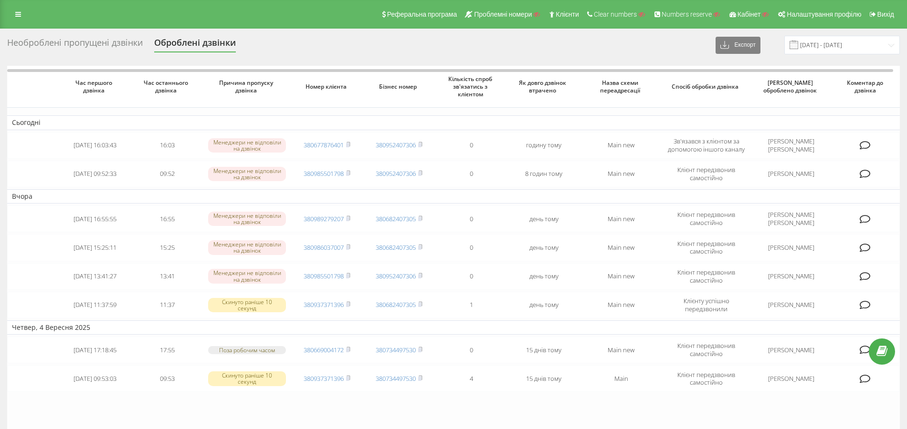
click at [91, 41] on div "Необроблені пропущені дзвінки" at bounding box center [75, 45] width 136 height 15
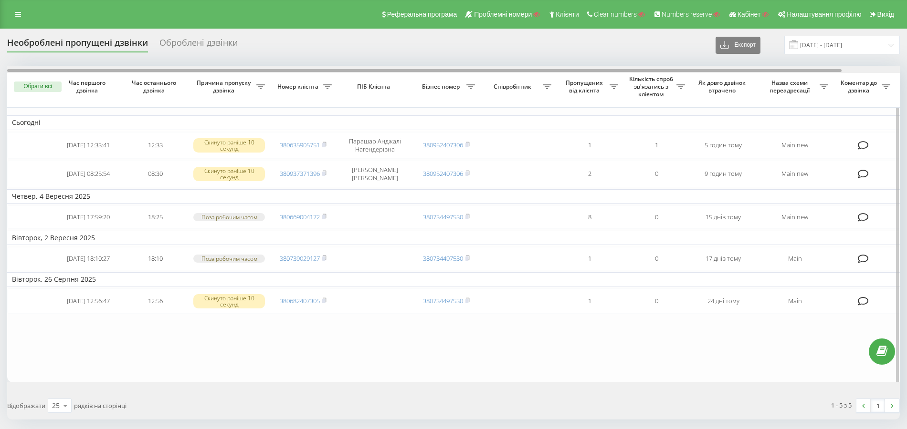
drag, startPoint x: 481, startPoint y: 70, endPoint x: 419, endPoint y: 66, distance: 61.7
click at [419, 66] on div at bounding box center [453, 69] width 892 height 7
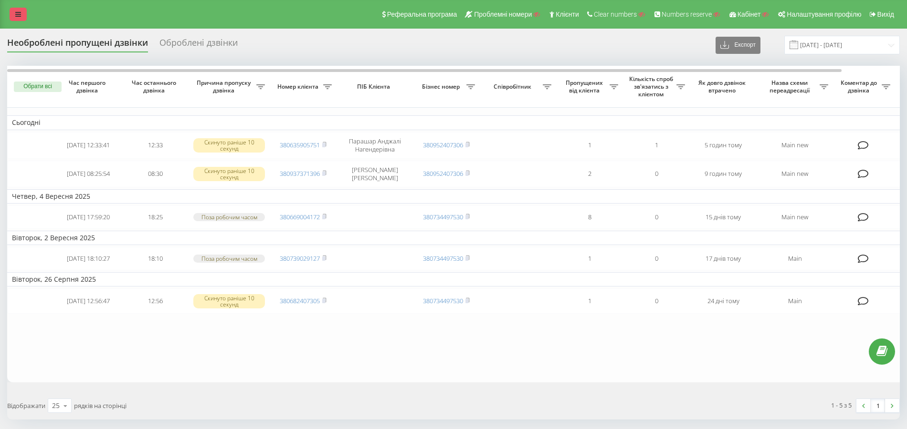
click at [12, 14] on link at bounding box center [18, 14] width 17 height 13
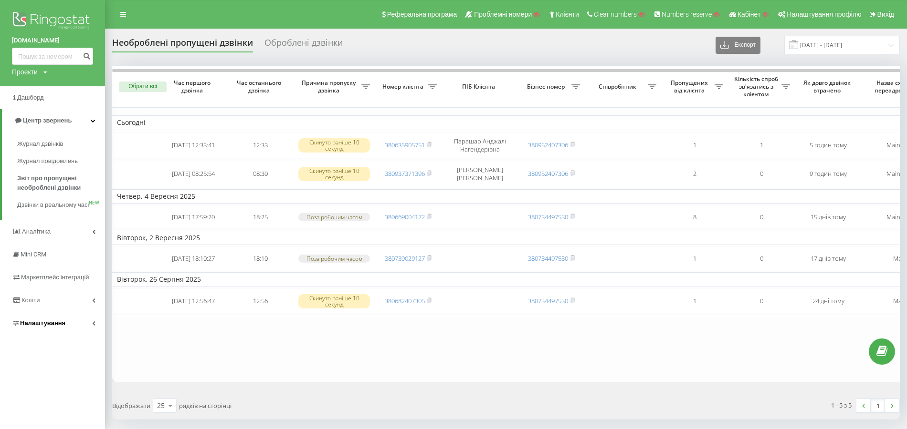
click at [37, 327] on span "Налаштування" at bounding box center [42, 323] width 45 height 7
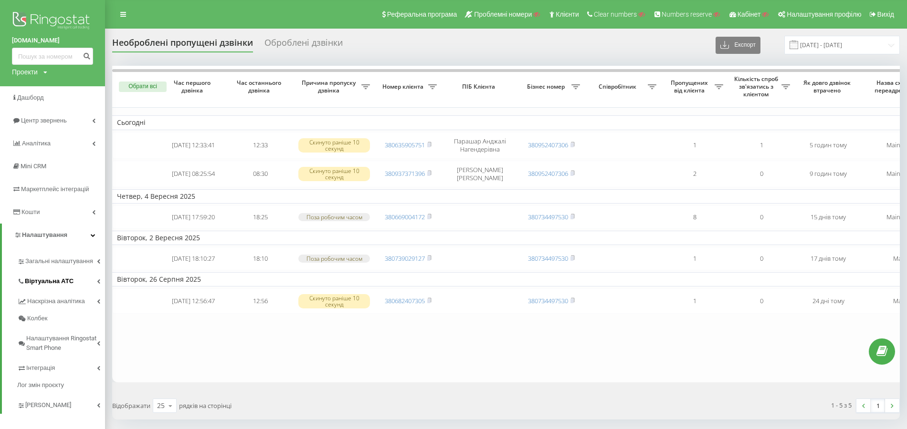
click at [50, 288] on link "Віртуальна АТС" at bounding box center [61, 280] width 88 height 20
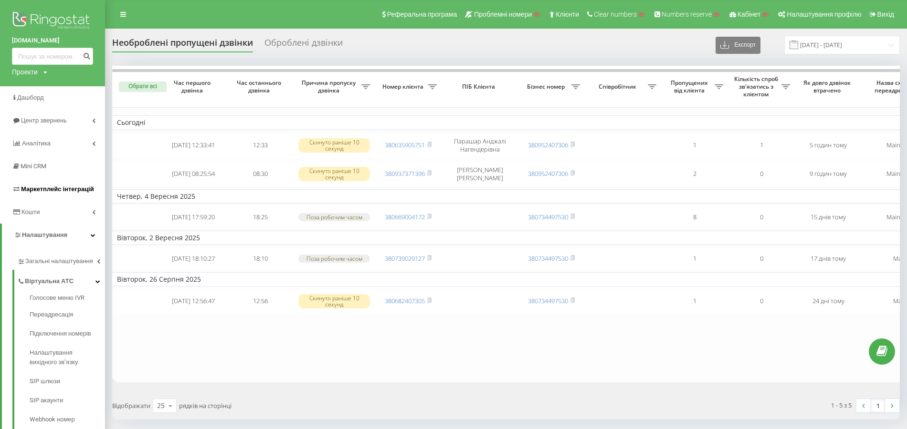
click at [68, 180] on link "Маркетплейс інтеграцій" at bounding box center [52, 189] width 105 height 23
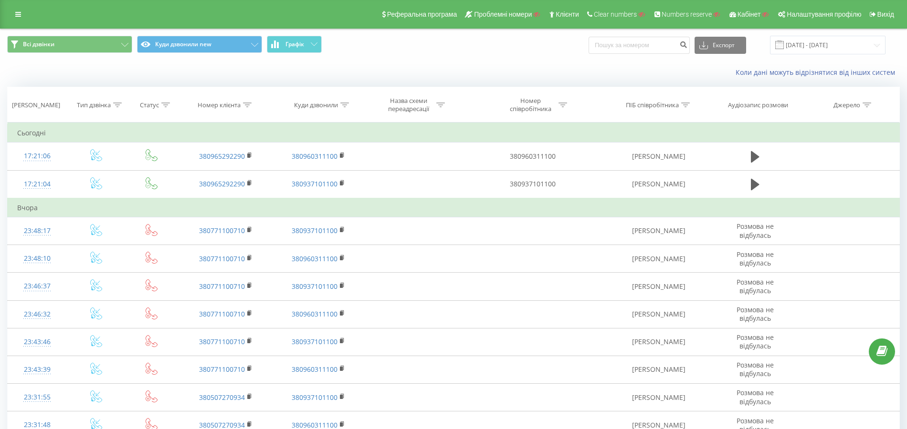
click at [28, 13] on div "Реферальна програма Проблемні номери Клієнти Clear numbers Numbers reserve Кабі…" at bounding box center [453, 14] width 907 height 29
click at [21, 12] on icon at bounding box center [18, 14] width 6 height 7
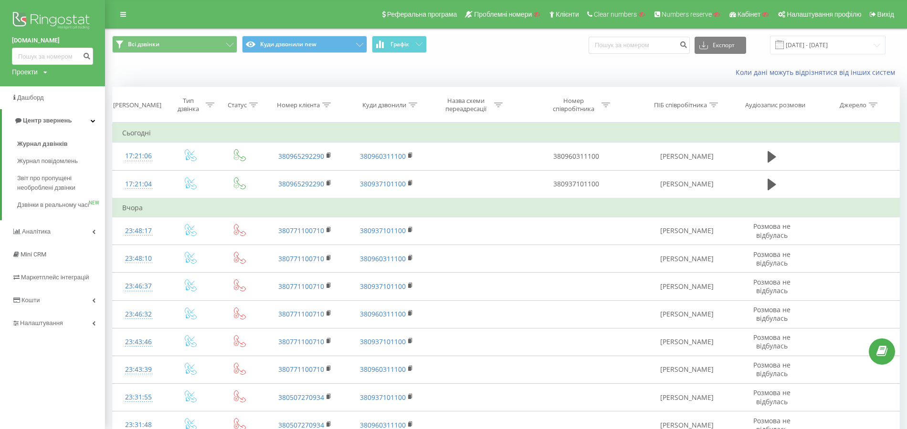
drag, startPoint x: 0, startPoint y: 34, endPoint x: 55, endPoint y: 34, distance: 54.9
click at [55, 34] on div "[DOMAIN_NAME] Проекти Пошук" at bounding box center [52, 43] width 105 height 86
click at [0, 45] on div "[DOMAIN_NAME] Проекти Пошук" at bounding box center [52, 43] width 105 height 86
drag, startPoint x: 0, startPoint y: 44, endPoint x: 64, endPoint y: 43, distance: 64.0
click at [64, 43] on div "[DOMAIN_NAME] Проекти Пошук" at bounding box center [52, 43] width 105 height 86
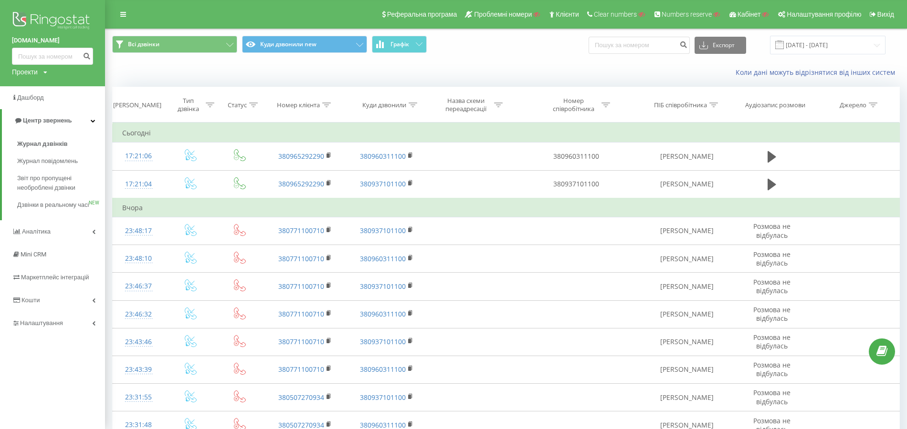
copy link "[DOMAIN_NAME]"
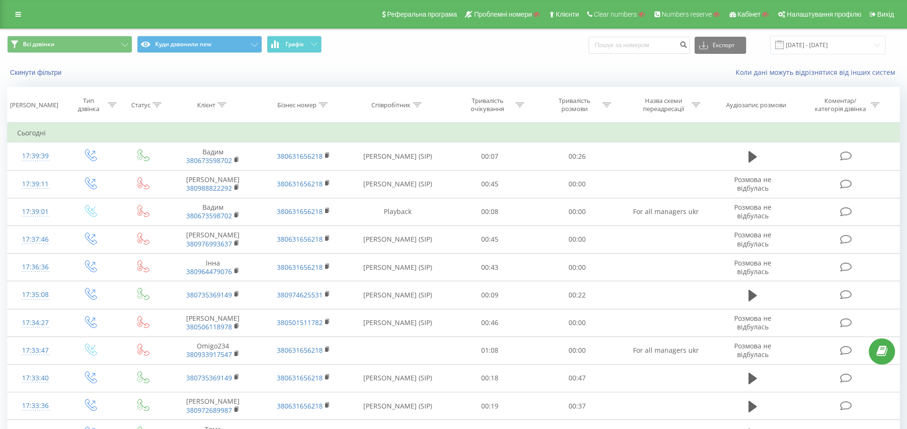
click at [417, 105] on icon at bounding box center [417, 105] width 9 height 5
click at [402, 175] on input "text" at bounding box center [398, 173] width 84 height 17
paste input "[PERSON_NAME]"
type input "[PERSON_NAME]"
click at [414, 186] on span "OK" at bounding box center [417, 192] width 27 height 15
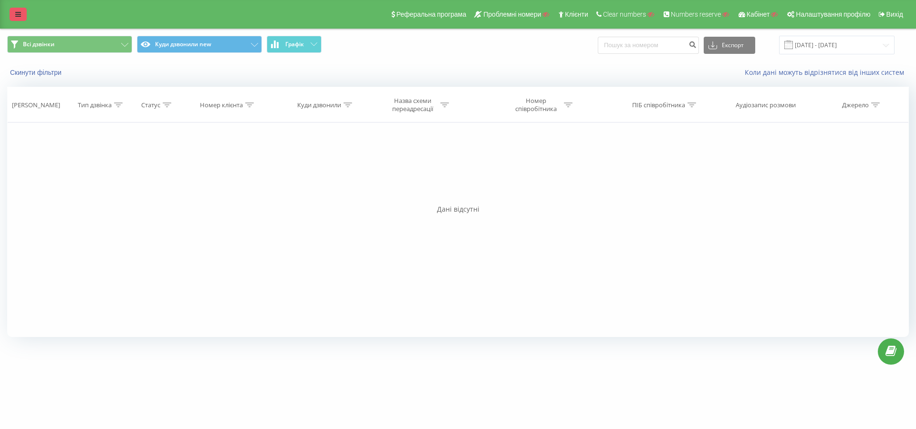
click at [21, 21] on link at bounding box center [18, 14] width 17 height 13
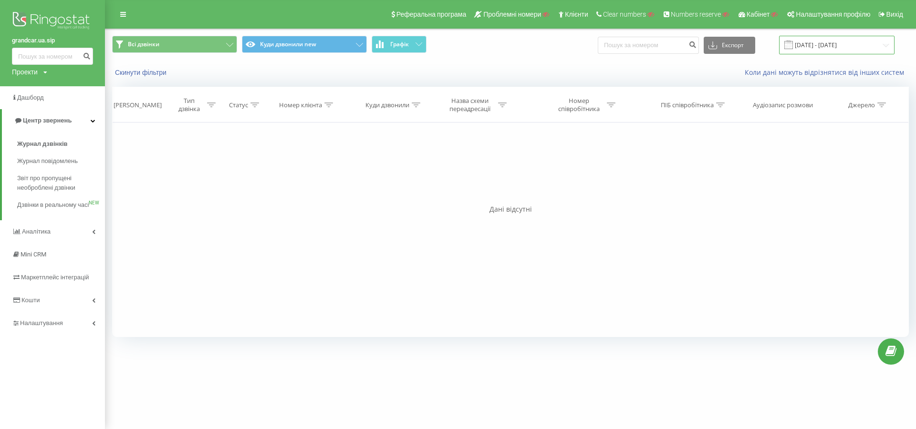
click at [848, 43] on input "19.06.2025 - 19.09.2025" at bounding box center [836, 45] width 115 height 19
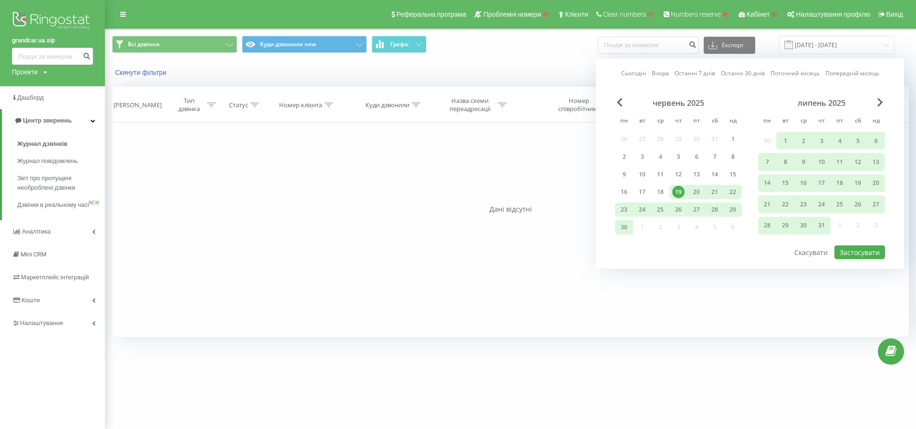
click at [636, 75] on link "Сьогодні" at bounding box center [633, 73] width 25 height 9
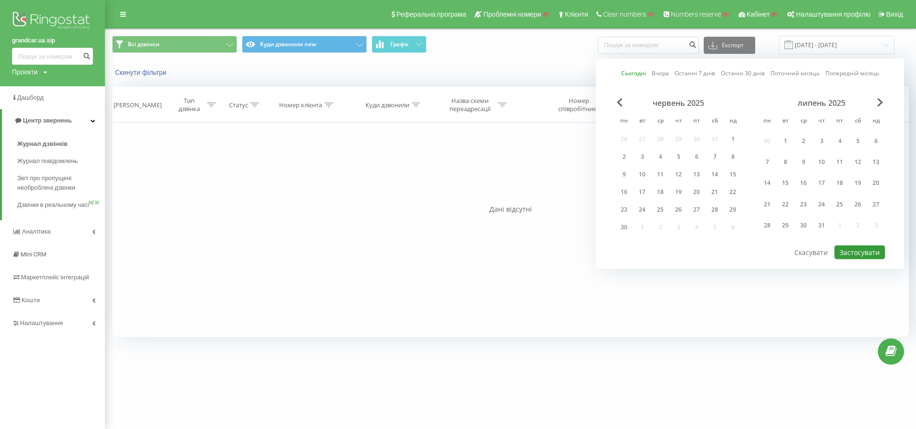
click at [858, 252] on button "Застосувати" at bounding box center [860, 253] width 51 height 14
type input "[DATE] - [DATE]"
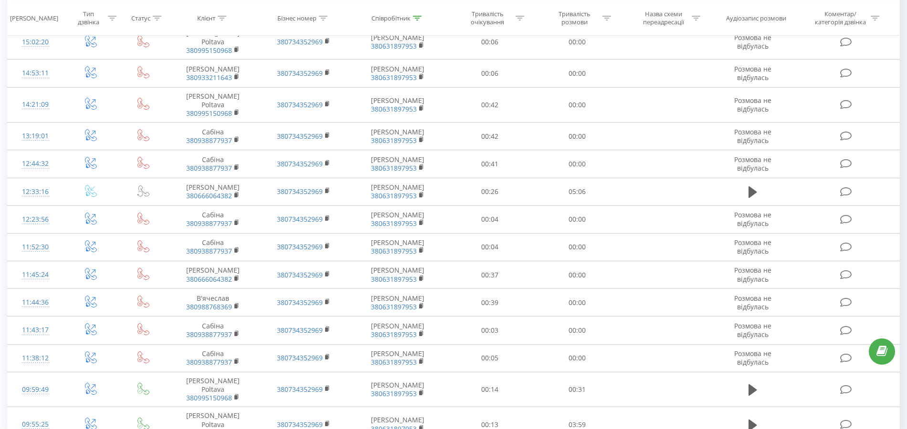
scroll to position [383, 0]
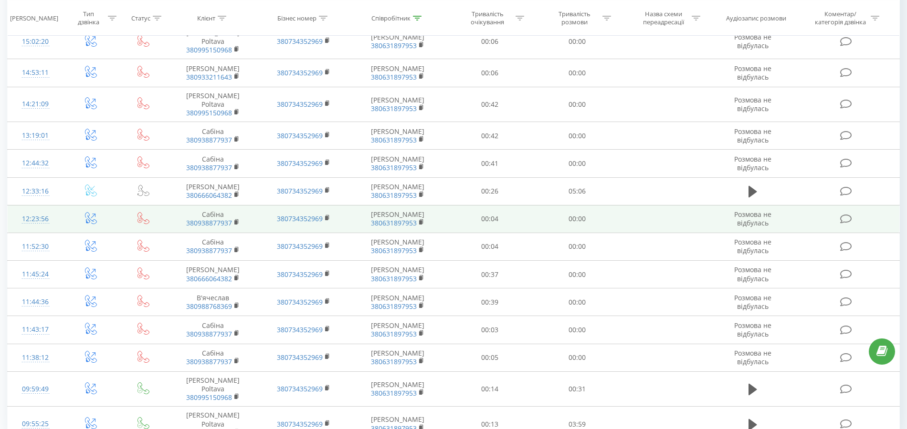
drag, startPoint x: 753, startPoint y: 159, endPoint x: 726, endPoint y: 174, distance: 30.3
click at [753, 186] on icon at bounding box center [752, 191] width 9 height 11
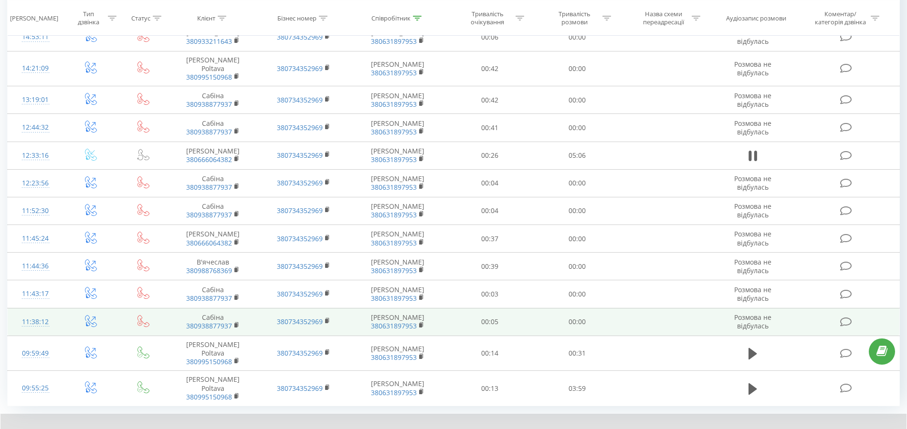
scroll to position [420, 0]
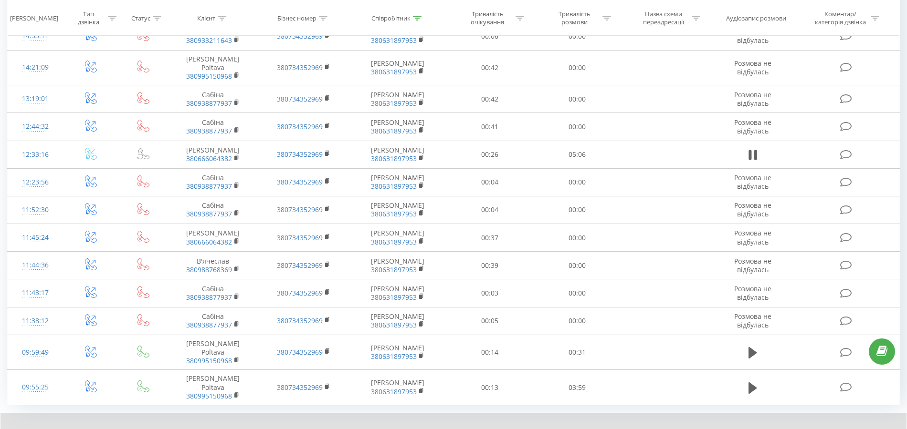
drag, startPoint x: 798, startPoint y: 387, endPoint x: 825, endPoint y: 388, distance: 26.3
click at [620, 19] on div "Тривалість розмови" at bounding box center [577, 18] width 87 height 16
